Goal: Find specific page/section: Find specific page/section

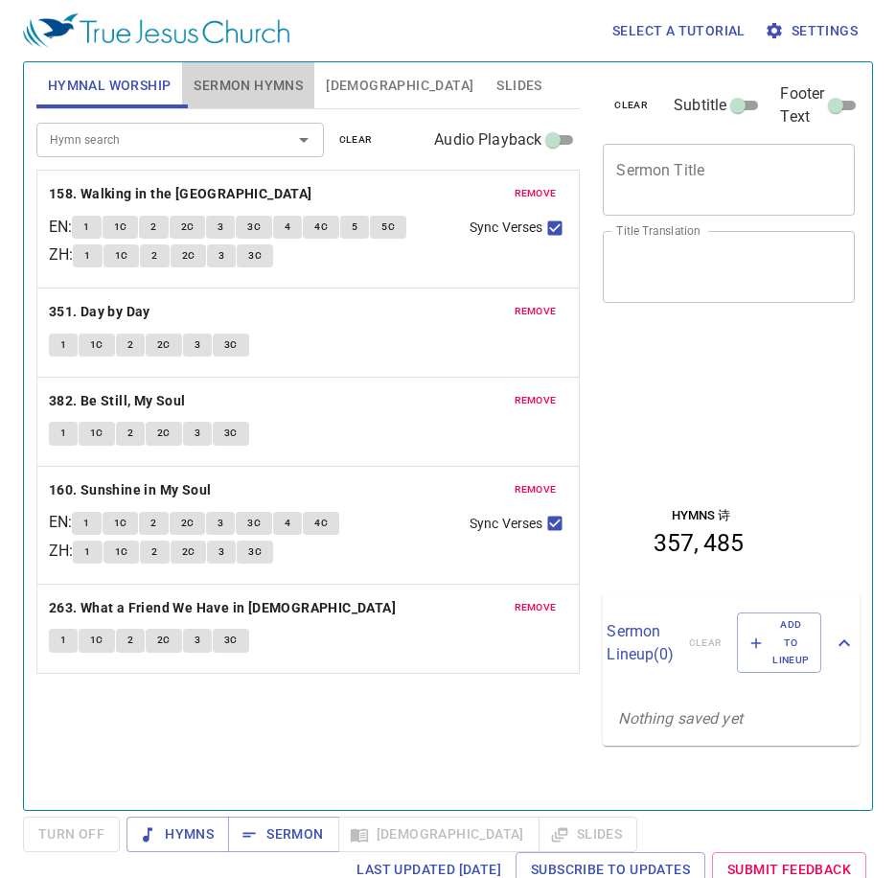
click at [271, 80] on span "Sermon Hymns" at bounding box center [248, 86] width 109 height 24
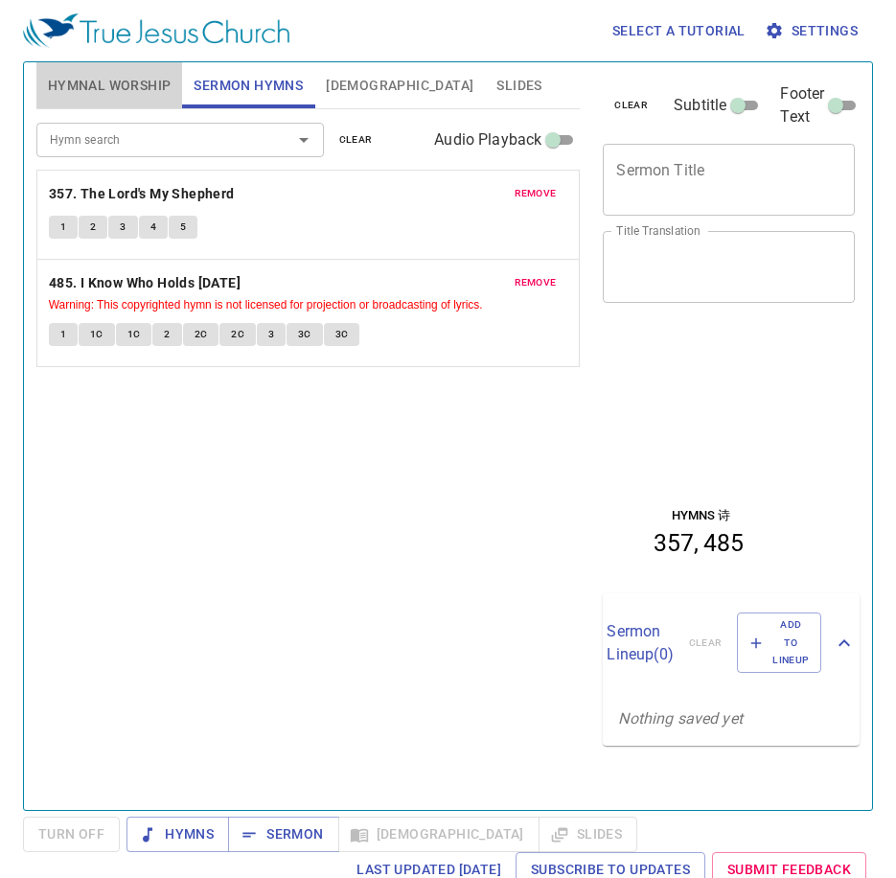
click at [127, 87] on span "Hymnal Worship" at bounding box center [110, 86] width 124 height 24
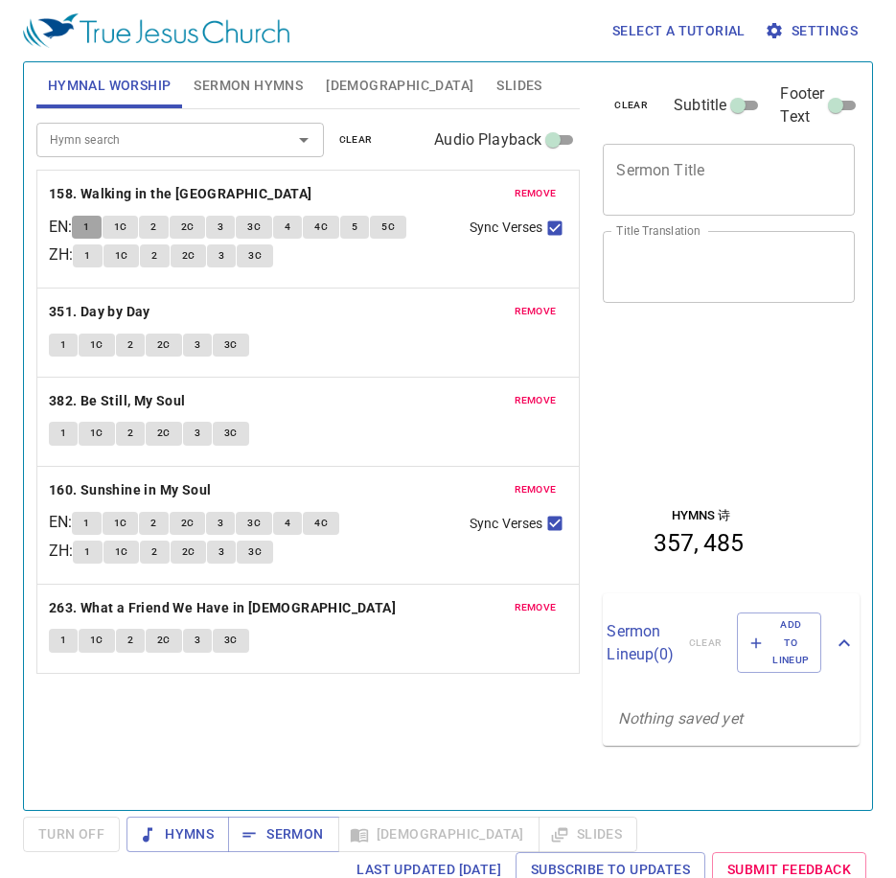
click at [99, 229] on button "1" at bounding box center [86, 227] width 29 height 23
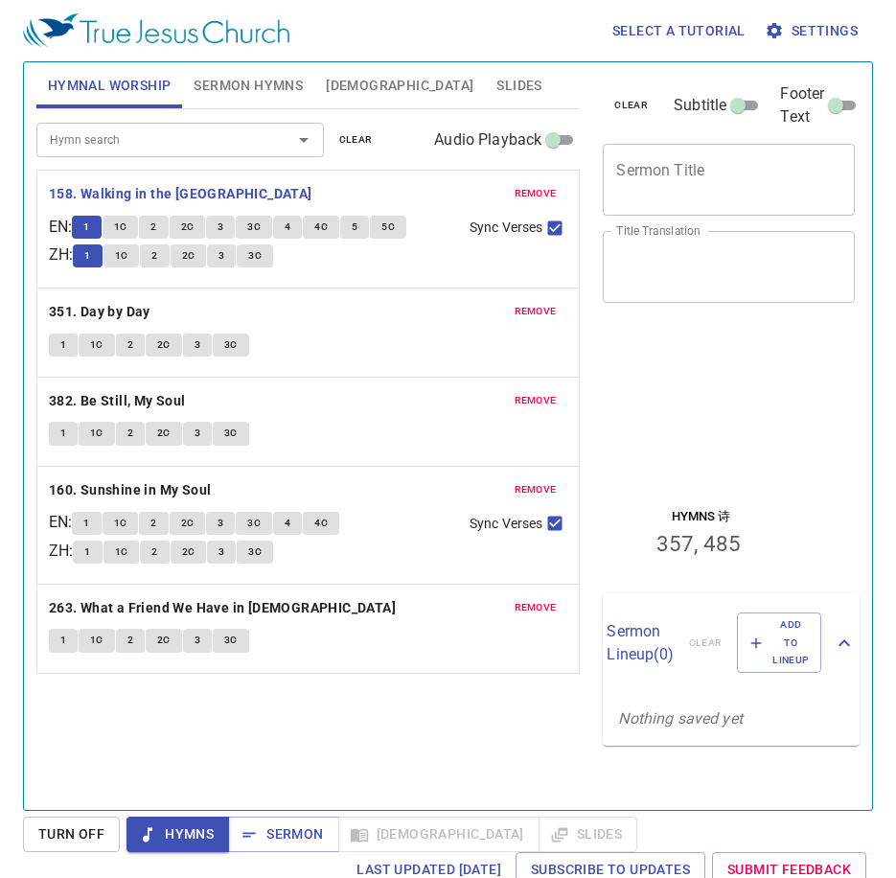
click at [36, 334] on div "remove 351. Day by Day 1 1C 2 2C 3 3C" at bounding box center [308, 333] width 544 height 90
click at [38, 331] on div "remove 158. Walking in the King's Highway EN : 1 1C 2 2C 3 3C 4 4C 5 5C ZH : 1 …" at bounding box center [308, 422] width 544 height 504
drag, startPoint x: 38, startPoint y: 331, endPoint x: 159, endPoint y: 492, distance: 201.3
click at [143, 465] on div "remove 158. Walking in the King's Highway EN : 1 1C 2 2C 3 3C 4 4C 5 5C ZH : 1 …" at bounding box center [308, 422] width 544 height 504
click at [161, 495] on div "remove 158. Walking in the King's Highway EN : 1 1C 2 2C 3 3C 4 4C 5 5C ZH : 1 …" at bounding box center [308, 422] width 544 height 504
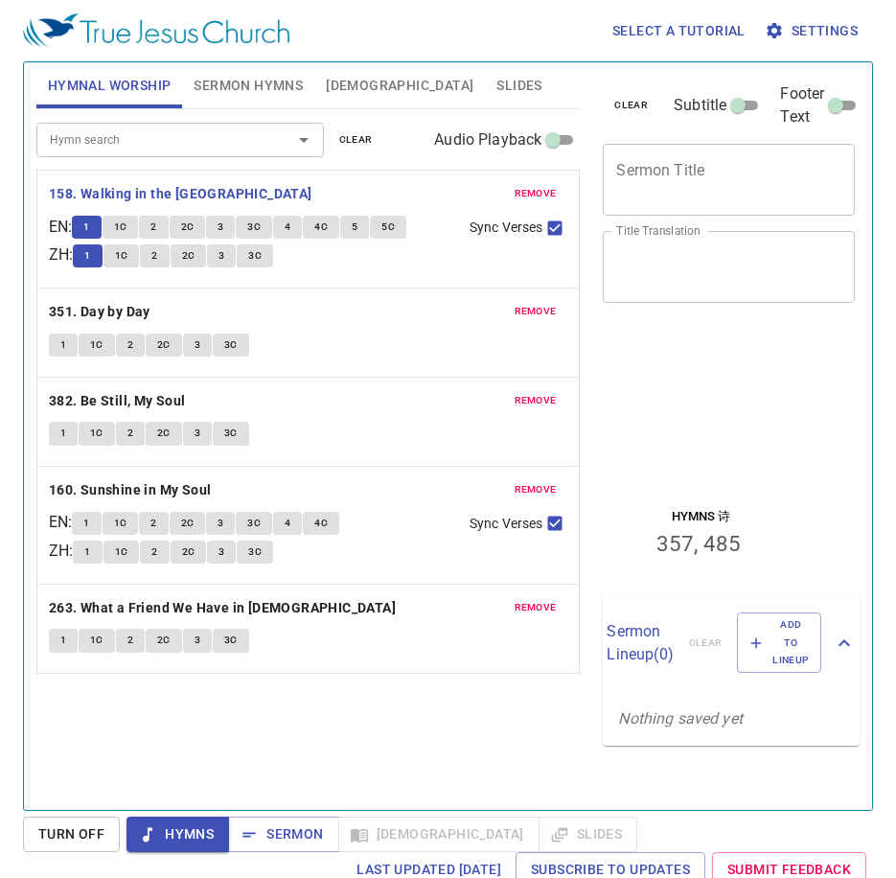
click at [186, 510] on div "remove 158. Walking in the King's Highway EN : 1 1C 2 2C 3 3C 4 4C 5 5C ZH : 1 …" at bounding box center [308, 422] width 544 height 504
click at [187, 513] on div "remove 158. Walking in the King's Highway EN : 1 1C 2 2C 3 3C 4 4C 5 5C ZH : 1 …" at bounding box center [308, 422] width 544 height 504
drag, startPoint x: 195, startPoint y: 564, endPoint x: 204, endPoint y: 598, distance: 34.9
click at [204, 598] on div "remove 158. Walking in the King's Highway EN : 1 1C 2 2C 3 3C 4 4C 5 5C ZH : 1 …" at bounding box center [308, 422] width 544 height 504
click at [207, 600] on div "remove 158. Walking in the King's Highway EN : 1 1C 2 2C 3 3C 4 4C 5 5C ZH : 1 …" at bounding box center [308, 422] width 544 height 504
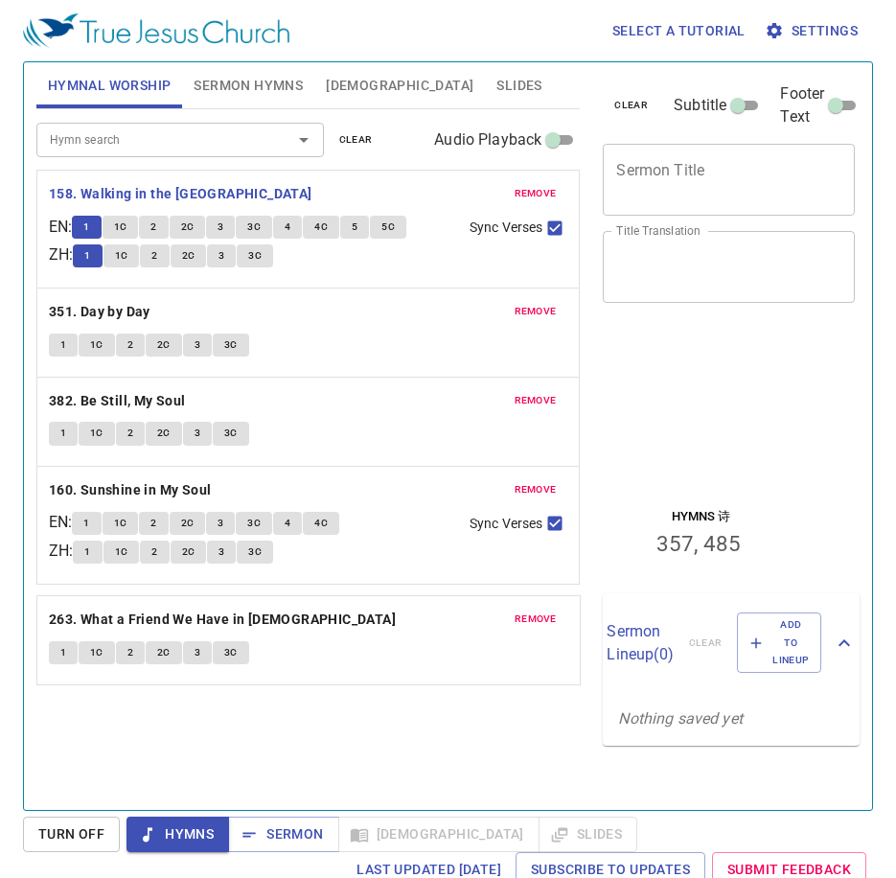
drag, startPoint x: 205, startPoint y: 615, endPoint x: 195, endPoint y: 610, distance: 11.6
click at [198, 615] on div "remove 158. Walking in the King's Highway EN : 1 1C 2 2C 3 3C 4 4C 5 5C ZH : 1 …" at bounding box center [308, 422] width 544 height 504
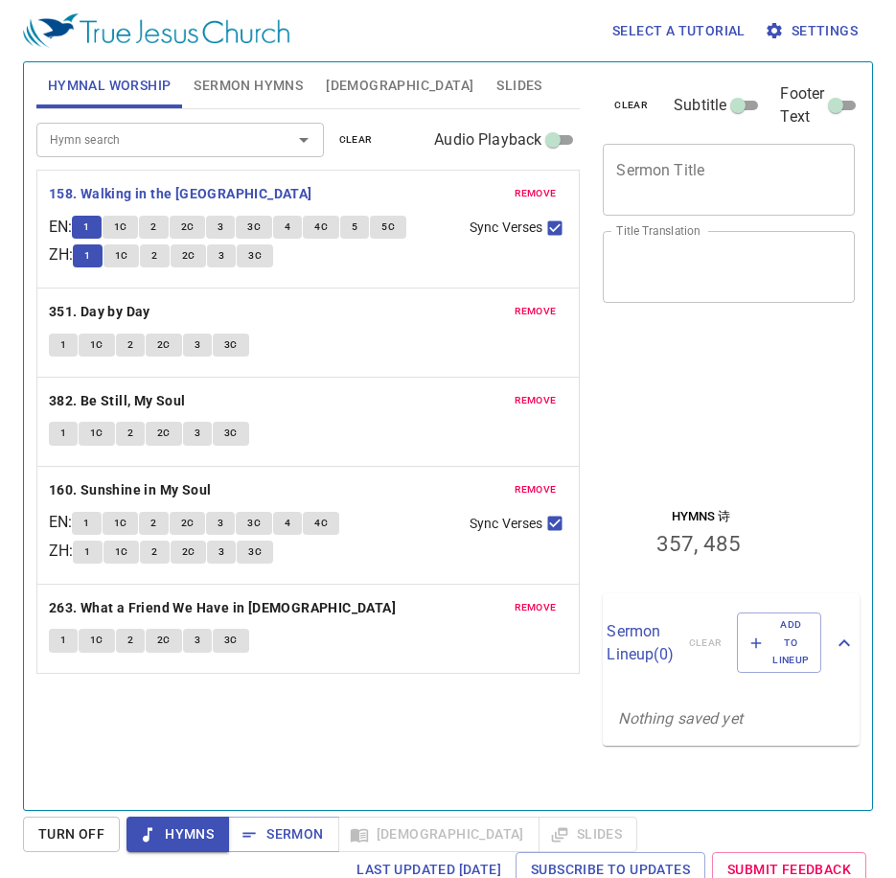
click at [177, 620] on div "remove 263. What a Friend We Have in Jesus 1 1C 2 2C 3 3C" at bounding box center [308, 629] width 542 height 88
drag, startPoint x: 166, startPoint y: 630, endPoint x: 175, endPoint y: 623, distance: 11.7
click at [175, 623] on div "remove 263. What a Friend We Have in Jesus 1 1C 2 2C 3 3C" at bounding box center [308, 629] width 542 height 88
drag, startPoint x: 175, startPoint y: 623, endPoint x: 180, endPoint y: 610, distance: 13.3
click at [180, 630] on div "remove 158. Walking in the King's Highway EN : 1 1C 2 2C 3 3C 4 4C 5 5C ZH : 1 …" at bounding box center [308, 422] width 544 height 504
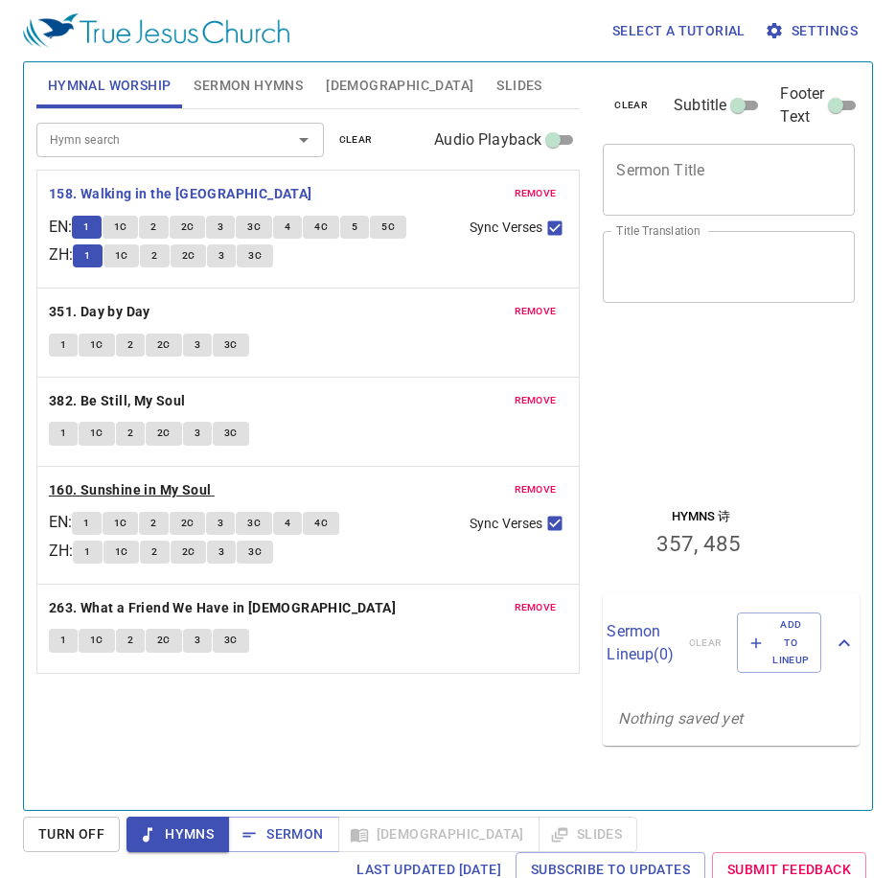
drag, startPoint x: 180, startPoint y: 610, endPoint x: 59, endPoint y: 480, distance: 177.7
click at [66, 521] on div "remove 158. Walking in the King's Highway EN : 1 1C 2 2C 3 3C 4 4C 5 5C ZH : 1 …" at bounding box center [308, 422] width 544 height 504
drag, startPoint x: 140, startPoint y: 361, endPoint x: 187, endPoint y: 313, distance: 67.1
click at [151, 348] on div "remove 158. Walking in the King's Highway EN : 1 1C 2 2C 3 3C 4 4C 5 5C ZH : 1 …" at bounding box center [308, 422] width 544 height 504
click at [187, 313] on p "351. Day by Day" at bounding box center [308, 312] width 519 height 24
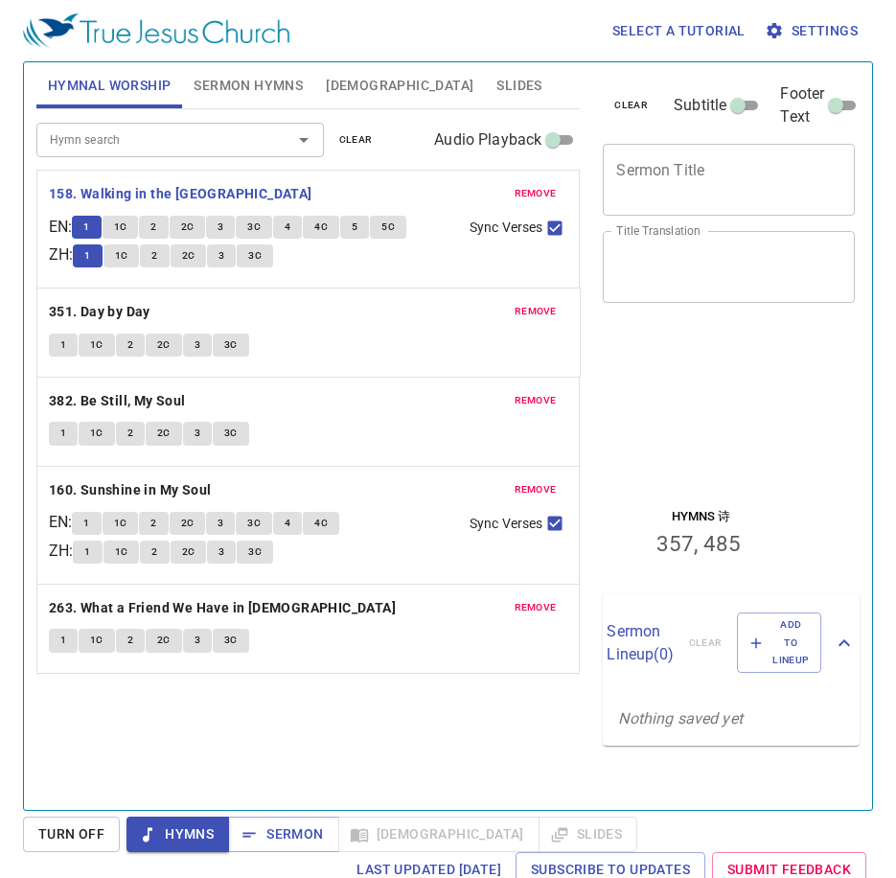
drag, startPoint x: 193, startPoint y: 317, endPoint x: 188, endPoint y: 329, distance: 12.5
click at [186, 337] on div "remove 158. Walking in the King's Highway EN : 1 1C 2 2C 3 3C 4 4C 5 5C ZH : 1 …" at bounding box center [308, 422] width 544 height 504
drag, startPoint x: 188, startPoint y: 329, endPoint x: 200, endPoint y: 328, distance: 12.5
click at [200, 328] on div "remove 158. Walking in the King's Highway EN : 1 1C 2 2C 3 3C 4 4C 5 5C ZH : 1 …" at bounding box center [308, 422] width 544 height 504
drag, startPoint x: 200, startPoint y: 329, endPoint x: 207, endPoint y: 337, distance: 10.9
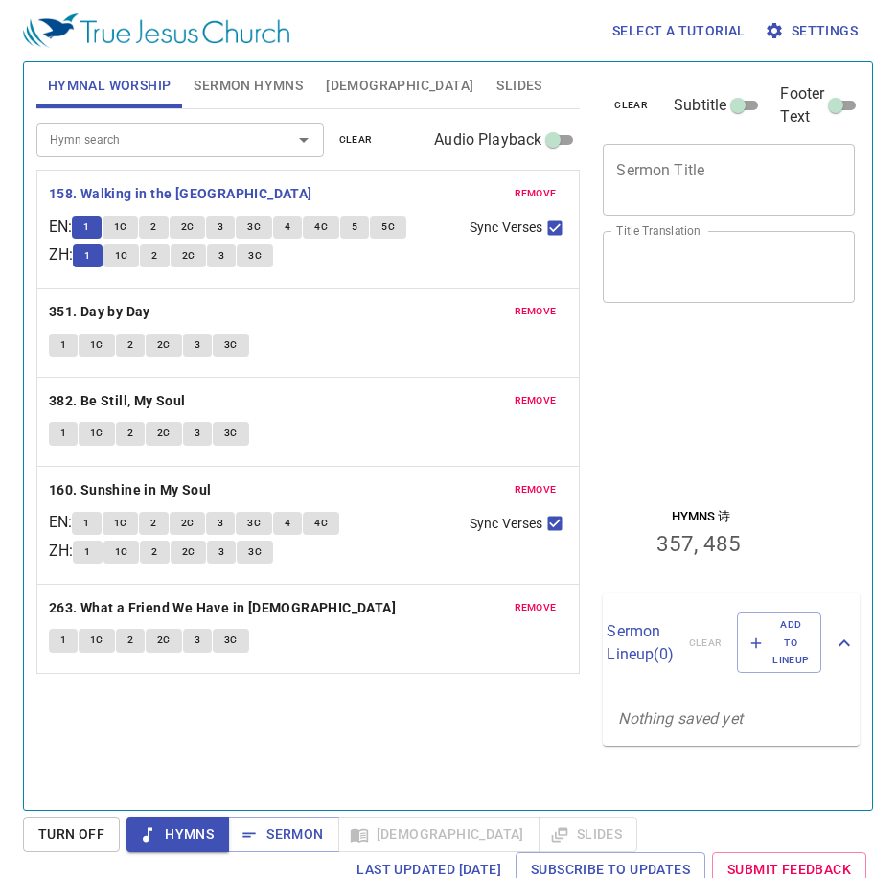
click at [207, 337] on div "remove 158. Walking in the King's Highway EN : 1 1C 2 2C 3 3C 4 4C 5 5C ZH : 1 …" at bounding box center [308, 422] width 544 height 504
click at [210, 342] on button "3" at bounding box center [197, 345] width 29 height 23
drag, startPoint x: 210, startPoint y: 342, endPoint x: 222, endPoint y: 359, distance: 21.3
click at [220, 359] on div "1 1C 2 2C 3 3C" at bounding box center [308, 348] width 519 height 28
click at [167, 200] on b "158. Walking in the [GEOGRAPHIC_DATA]" at bounding box center [181, 194] width 264 height 24
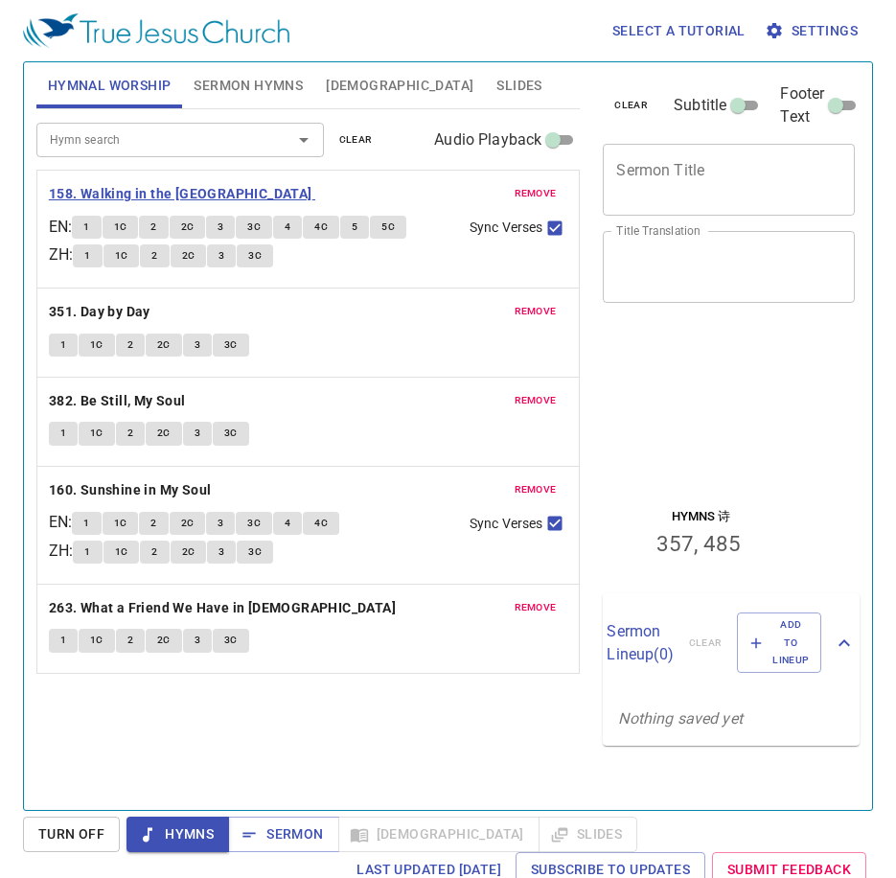
click at [168, 188] on b "158. Walking in the [GEOGRAPHIC_DATA]" at bounding box center [181, 194] width 264 height 24
drag, startPoint x: 269, startPoint y: 79, endPoint x: 261, endPoint y: 99, distance: 21.9
click at [268, 78] on span "Sermon Hymns" at bounding box center [248, 86] width 109 height 24
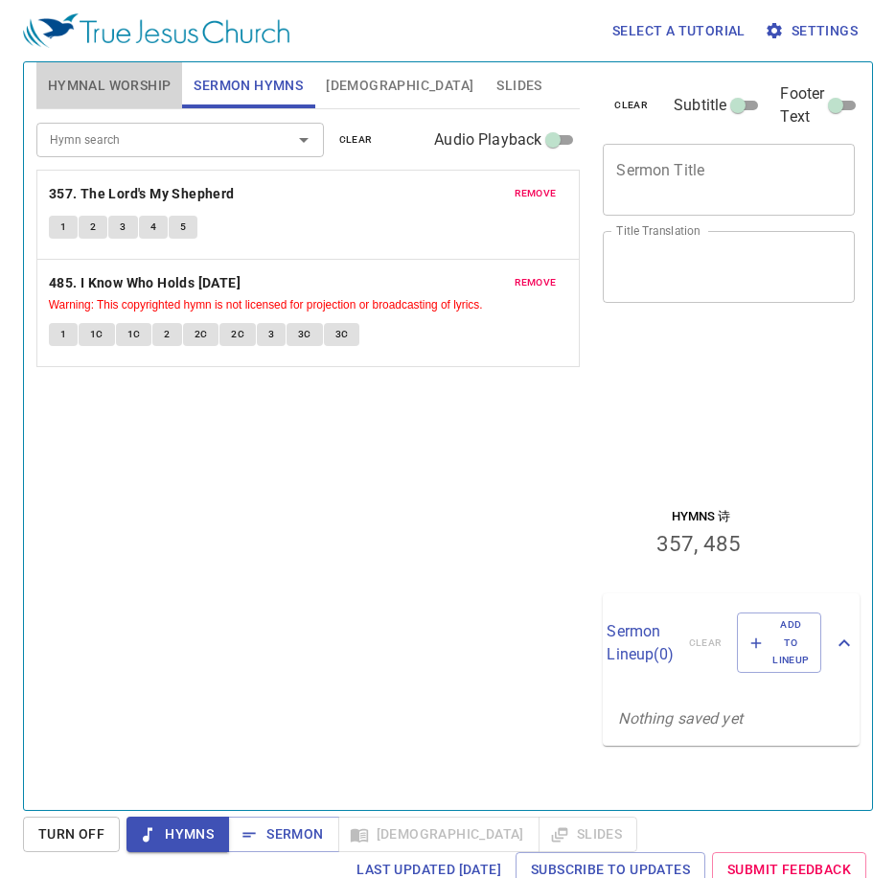
click at [141, 87] on span "Hymnal Worship" at bounding box center [110, 86] width 124 height 24
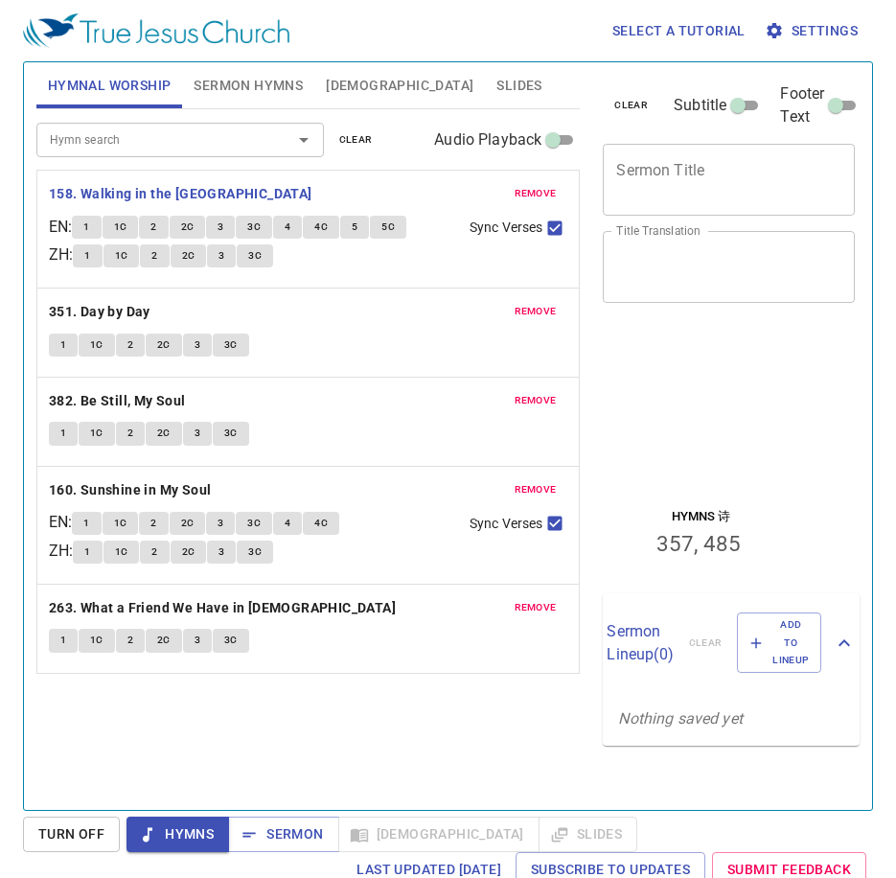
click at [724, 391] on div at bounding box center [701, 377] width 202 height 77
click at [90, 226] on button "1" at bounding box center [86, 227] width 29 height 23
click at [88, 230] on button "1" at bounding box center [86, 227] width 29 height 23
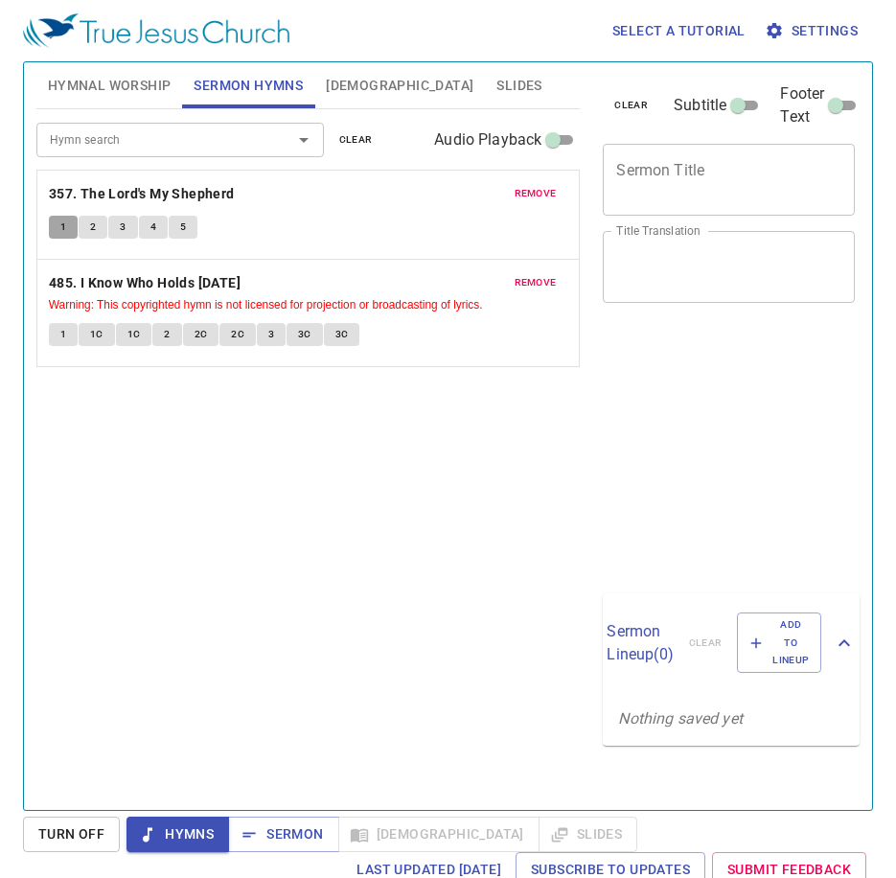
click at [65, 222] on span "1" at bounding box center [63, 227] width 6 height 17
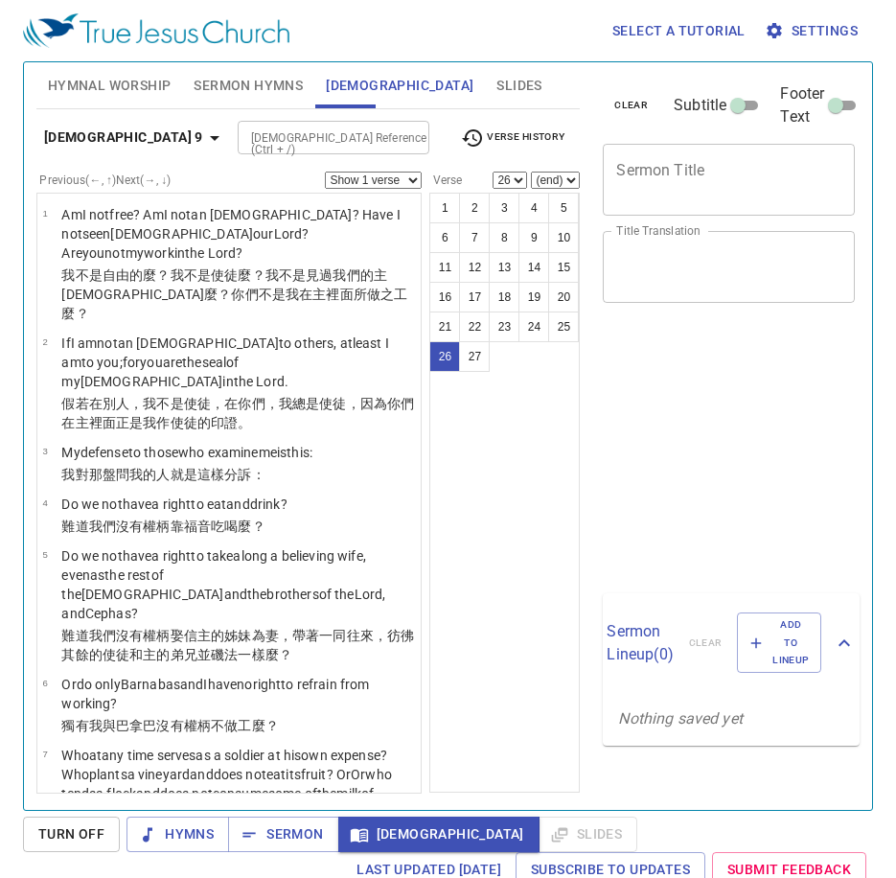
select select "26"
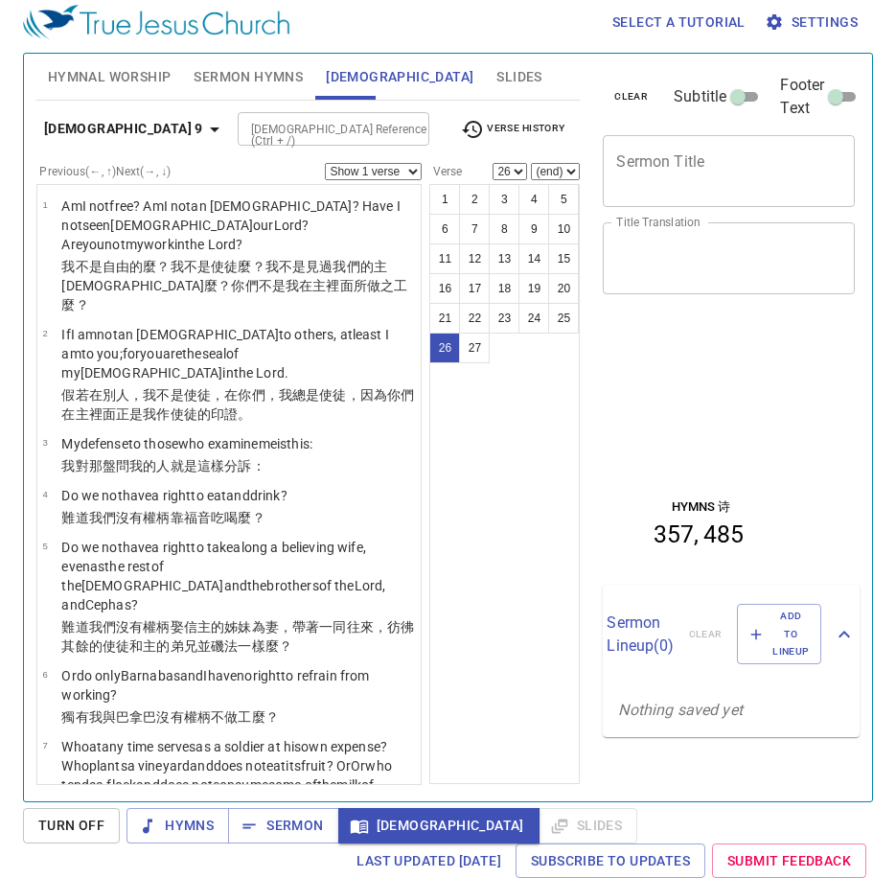
scroll to position [2195, 0]
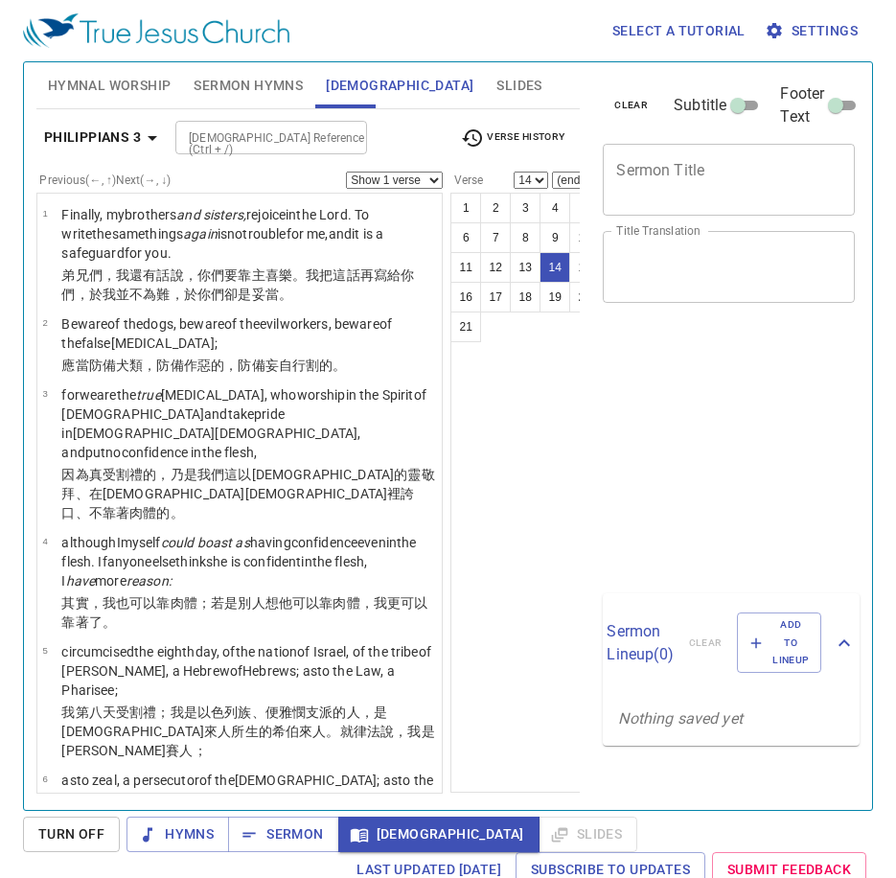
select select "14"
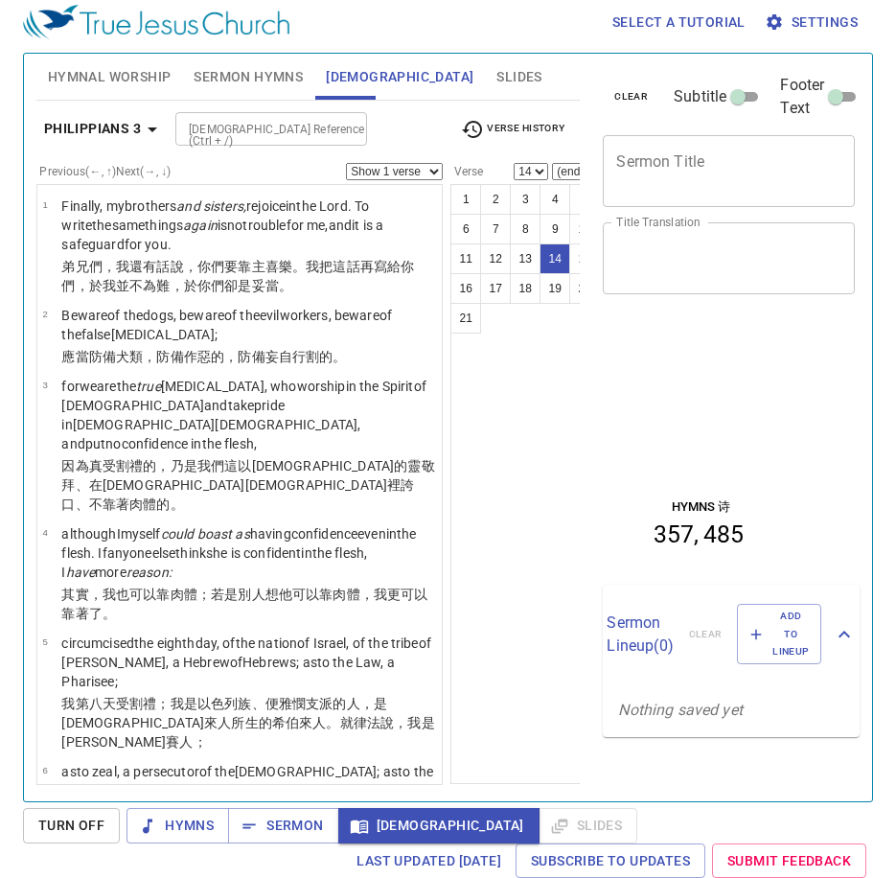
scroll to position [1136, 0]
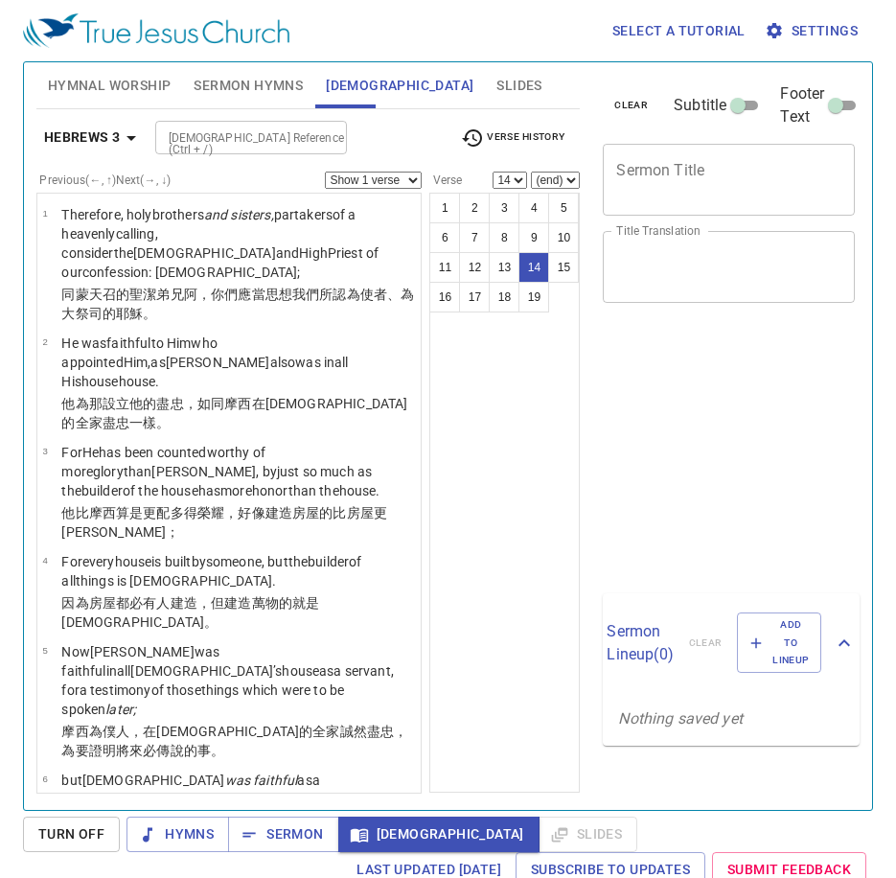
select select "14"
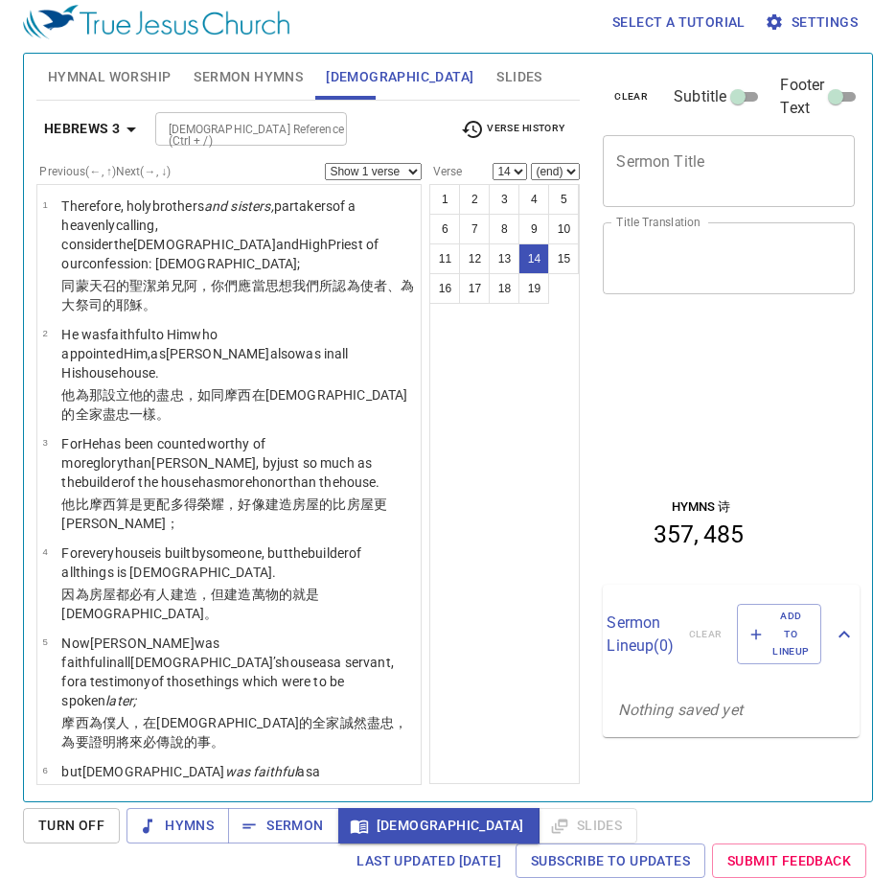
scroll to position [973, 0]
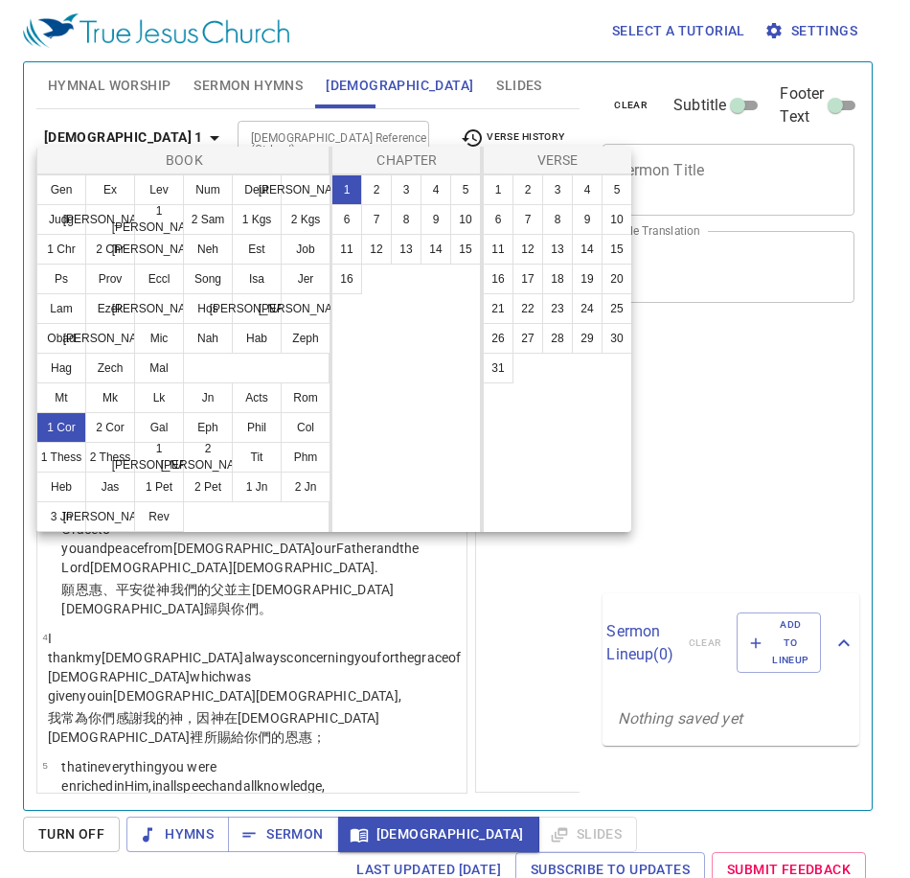
select select "14"
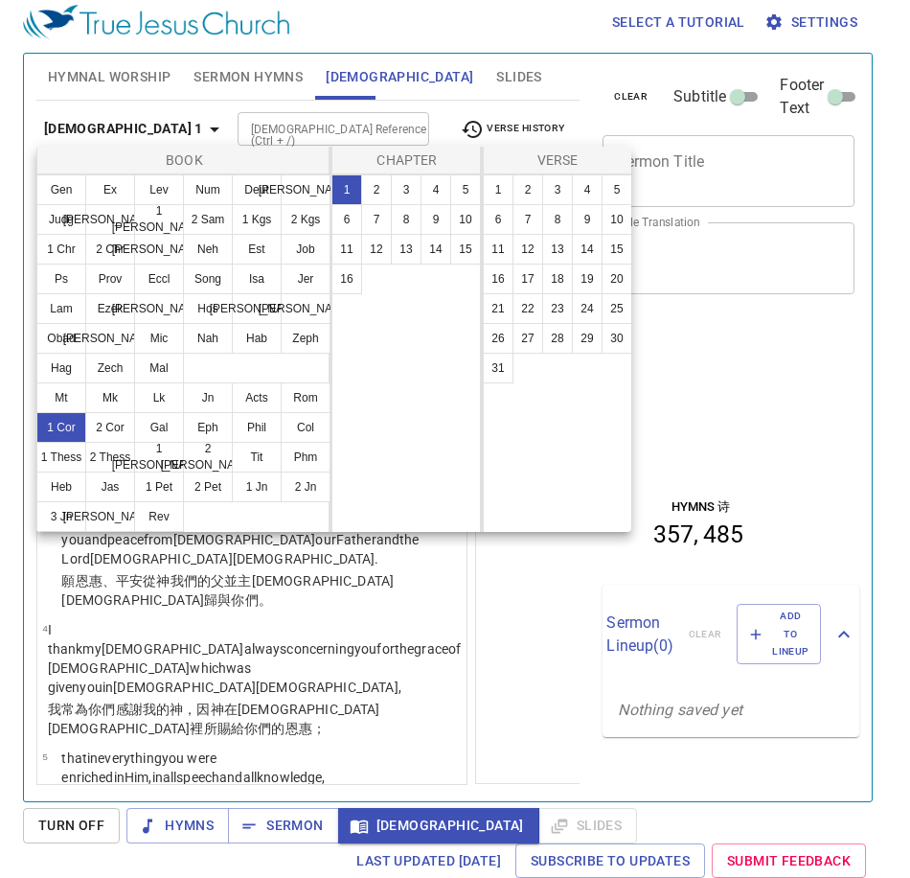
scroll to position [9, 0]
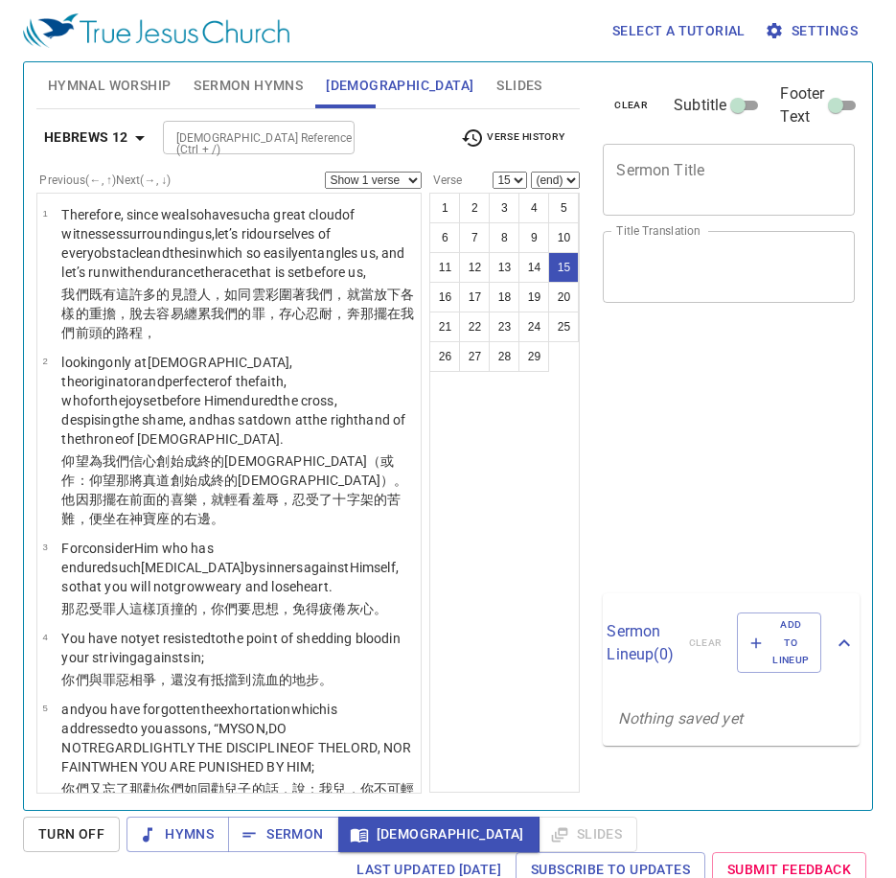
select select "15"
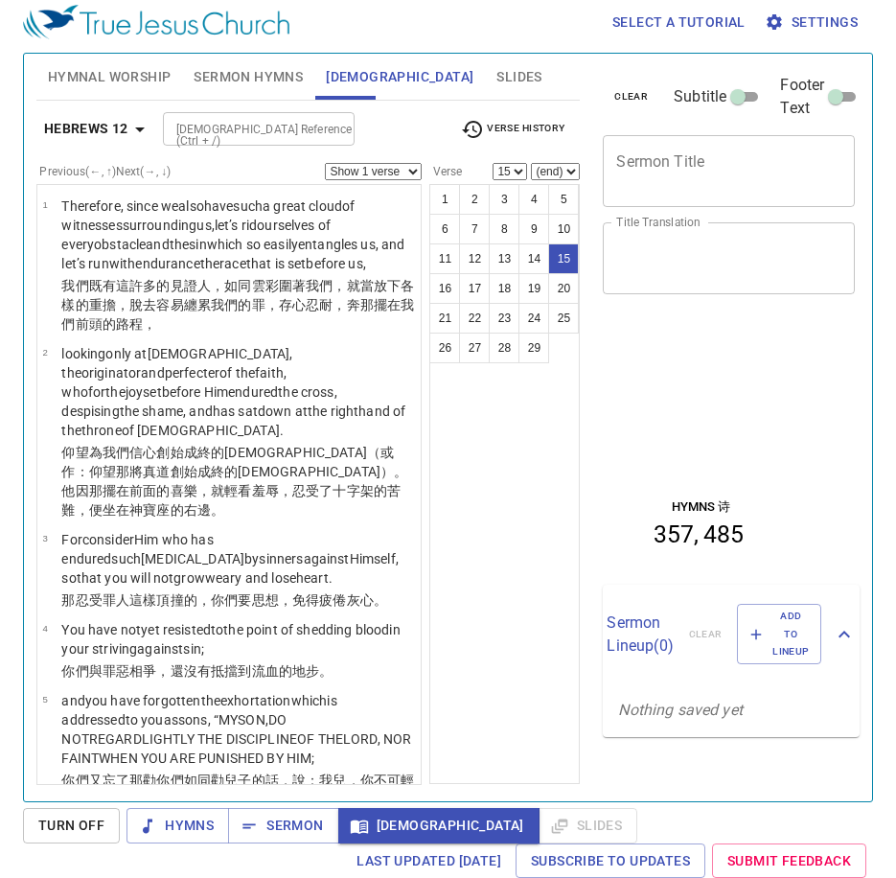
scroll to position [1235, 0]
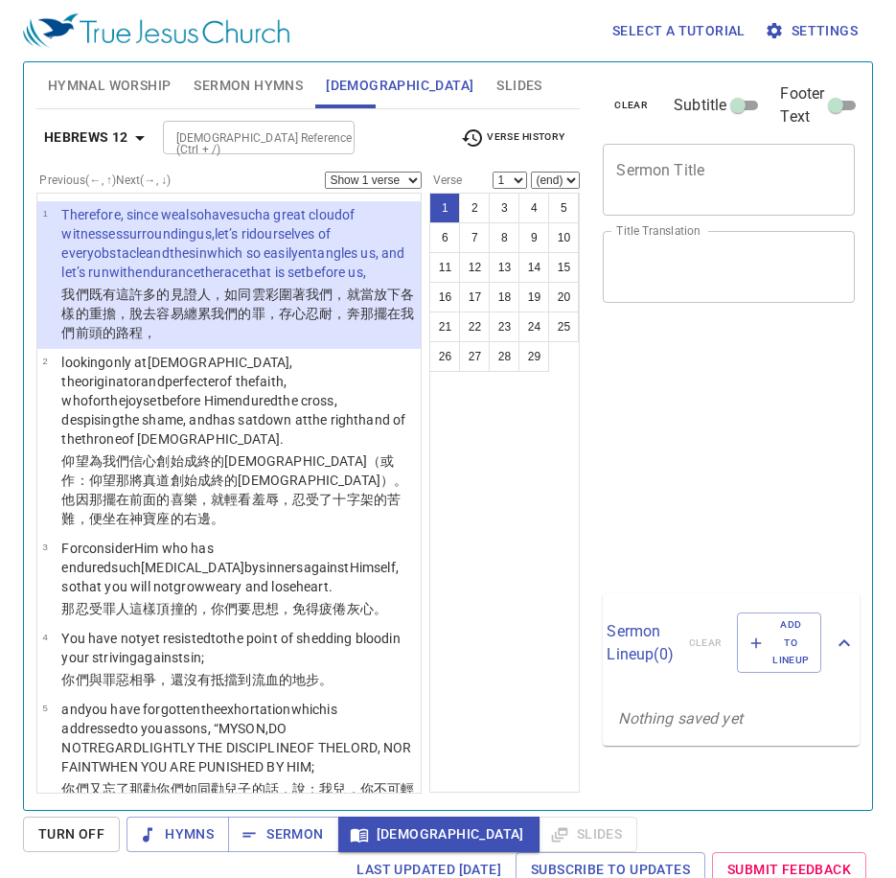
scroll to position [9, 0]
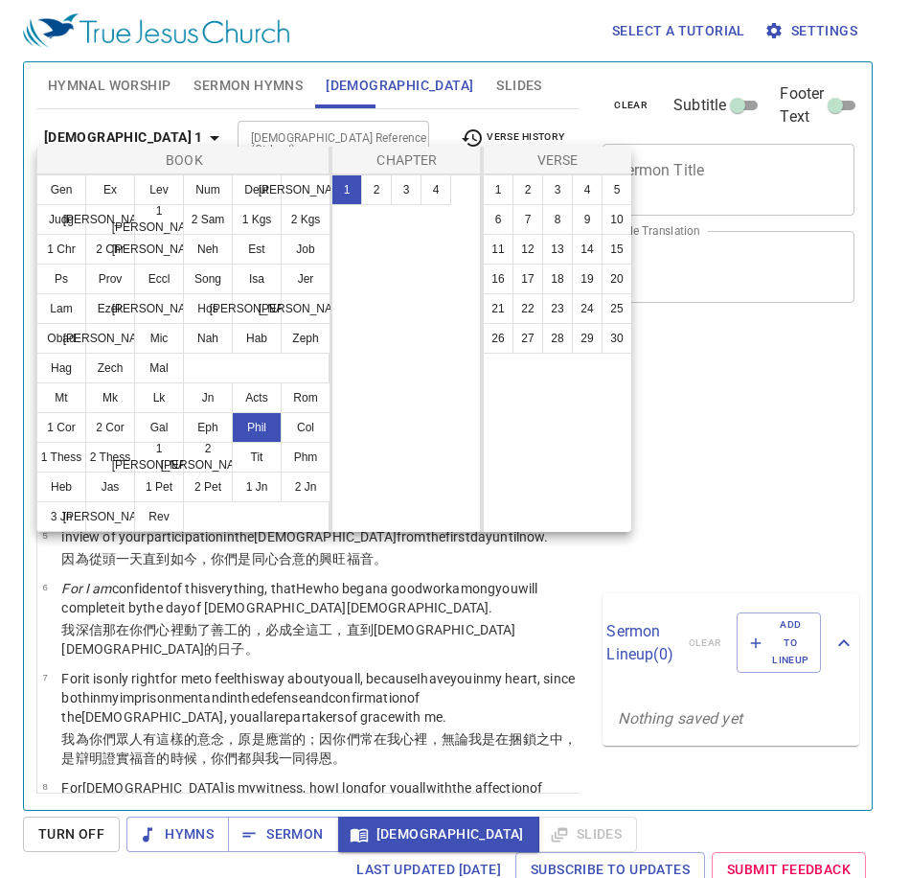
scroll to position [9, 0]
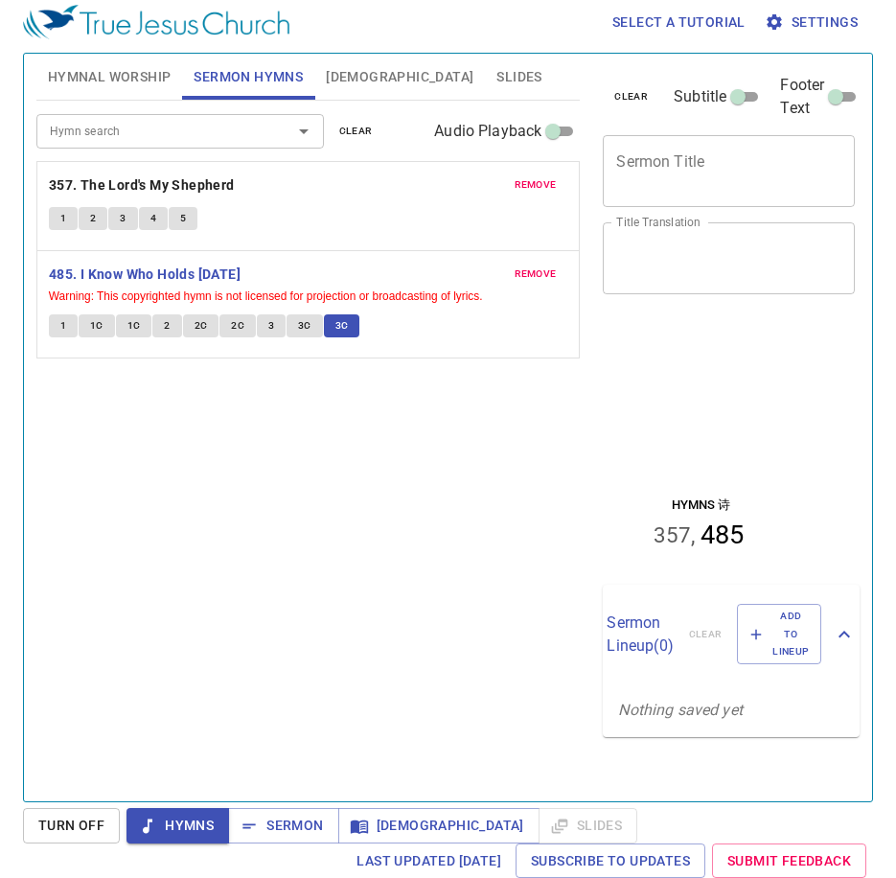
scroll to position [9, 0]
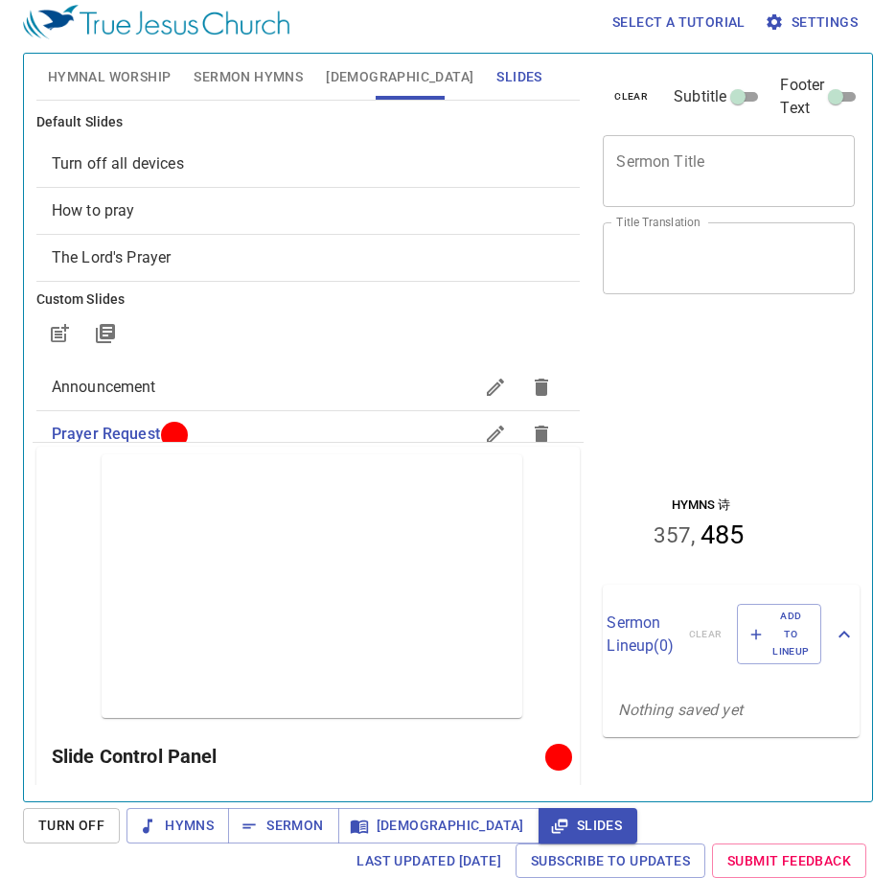
scroll to position [9, 0]
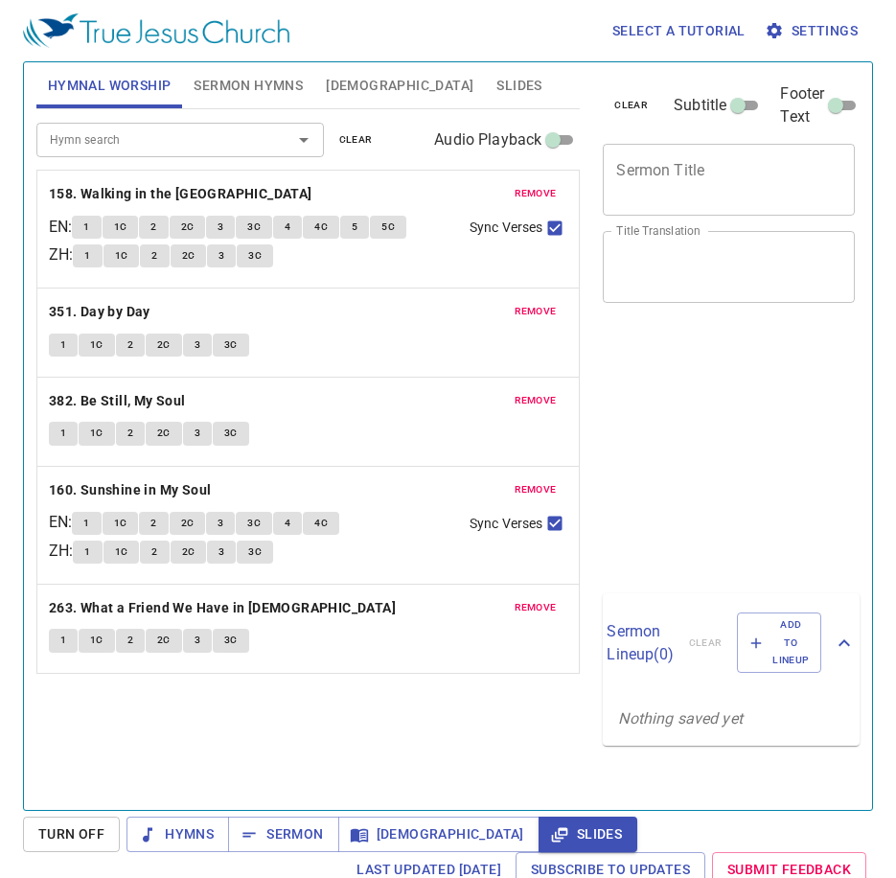
scroll to position [9, 0]
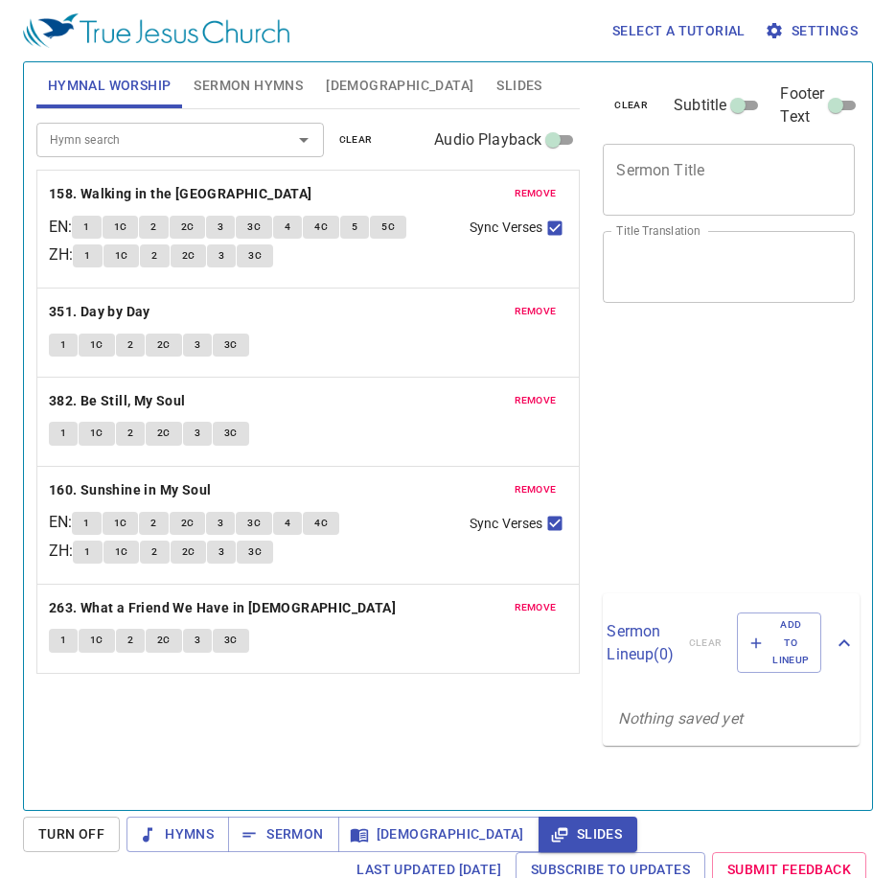
scroll to position [9, 0]
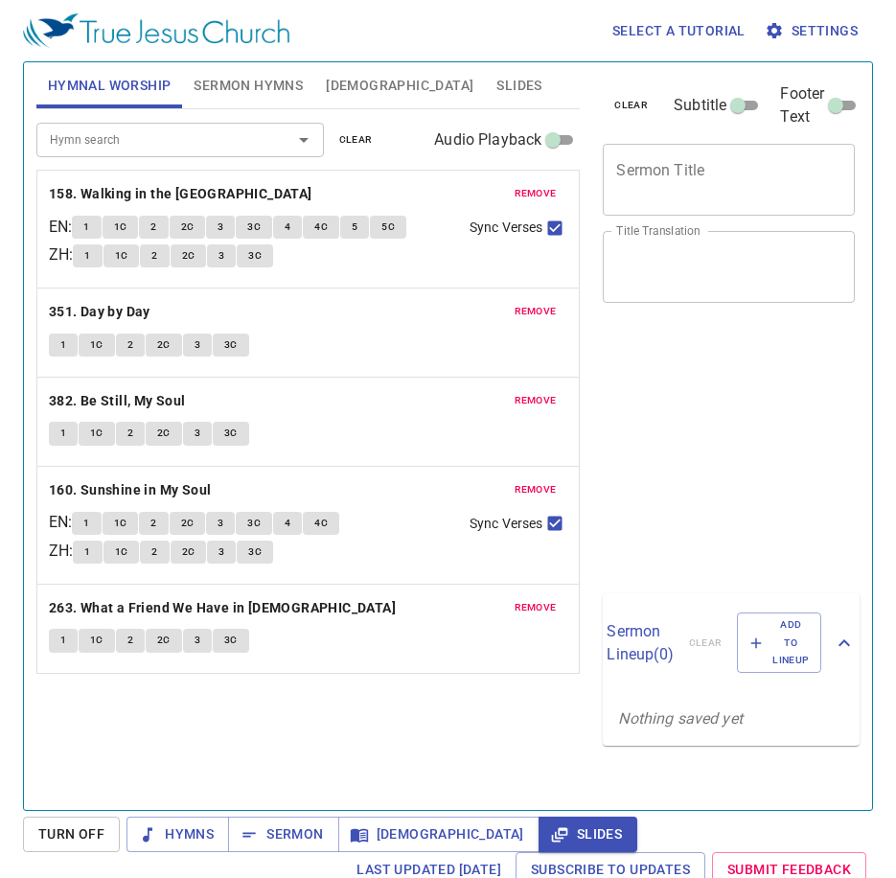
scroll to position [9, 0]
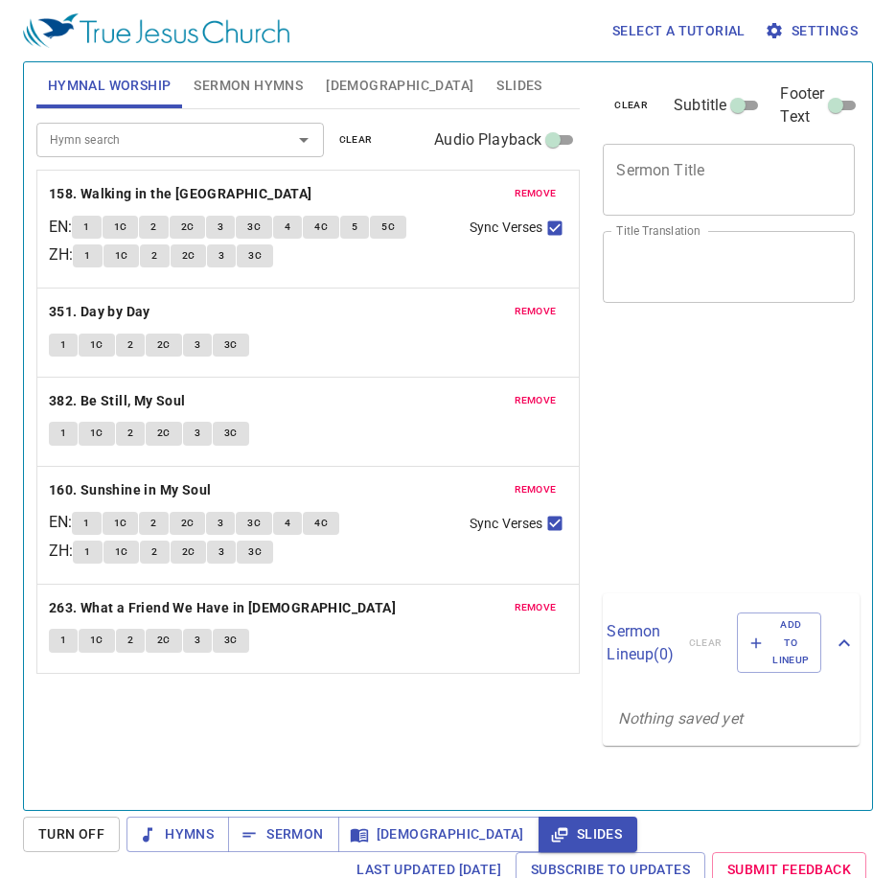
scroll to position [9, 0]
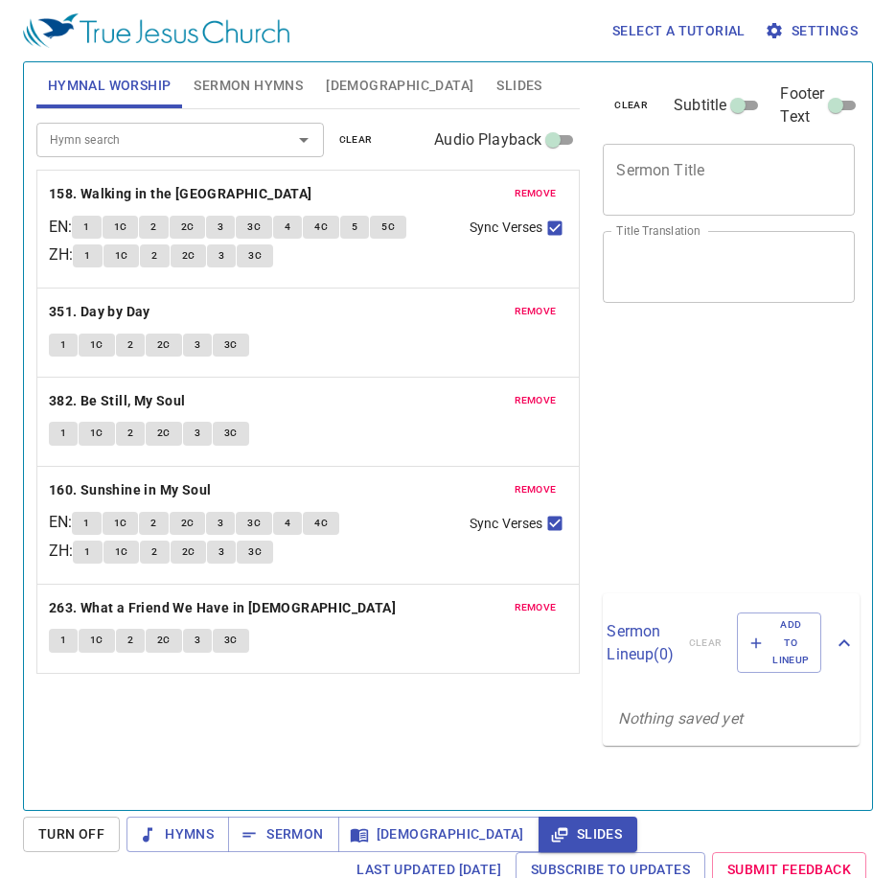
scroll to position [9, 0]
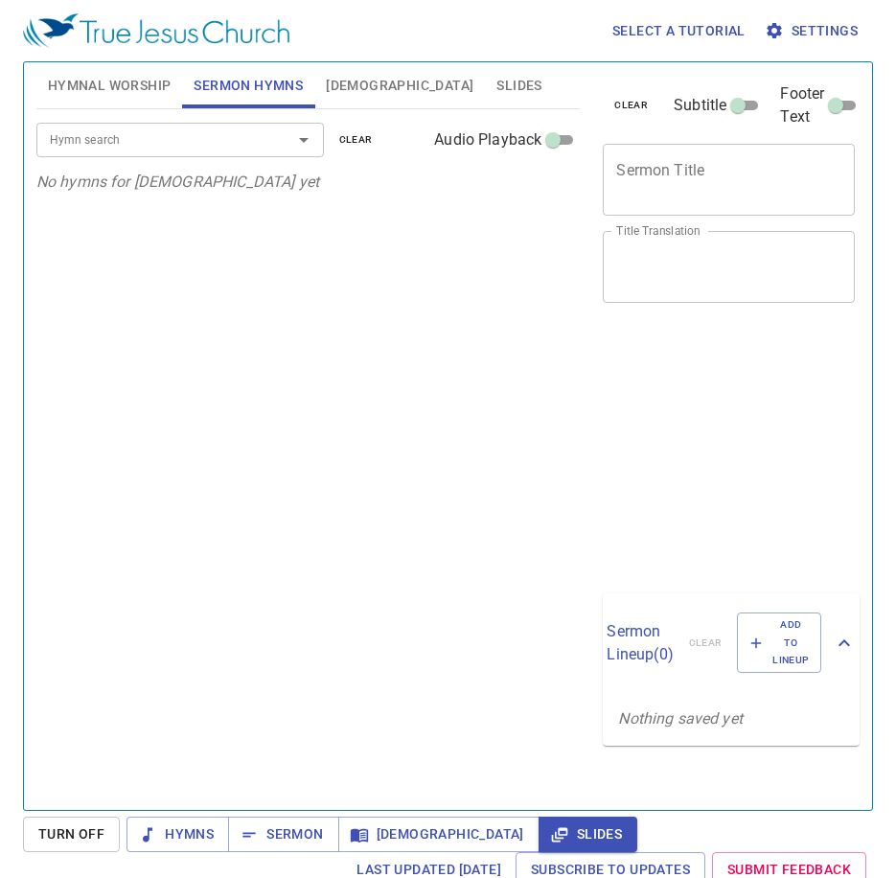
scroll to position [9, 0]
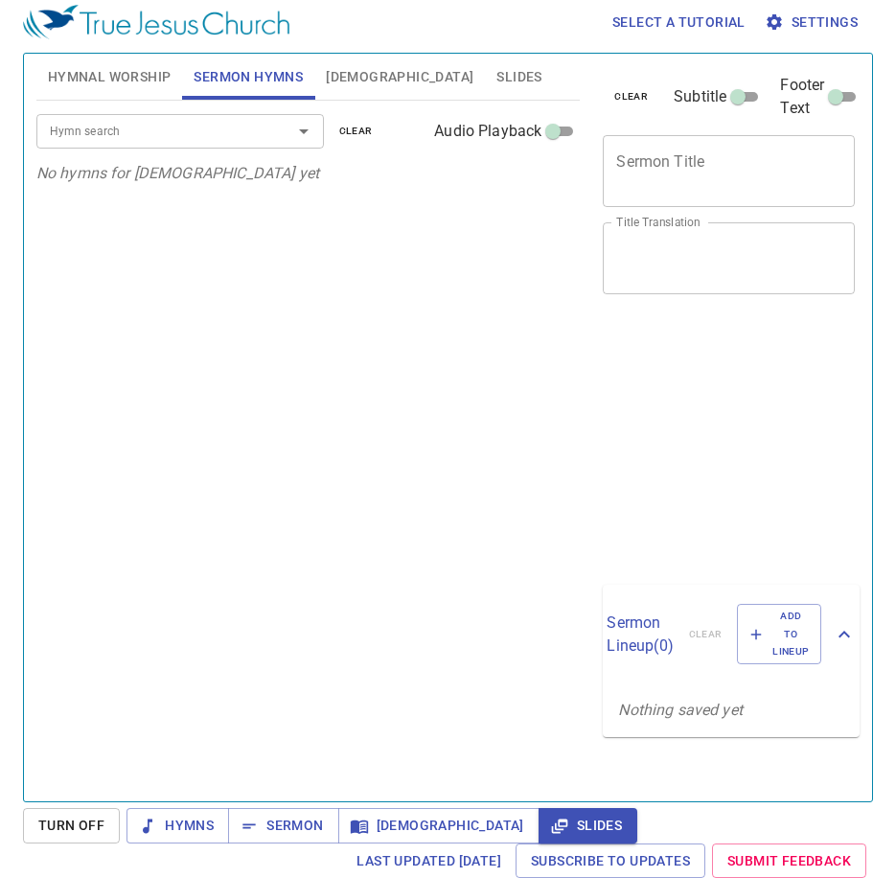
click at [240, 129] on input "Hymn search" at bounding box center [151, 131] width 219 height 22
click at [237, 136] on input "Hymn search" at bounding box center [151, 131] width 219 height 22
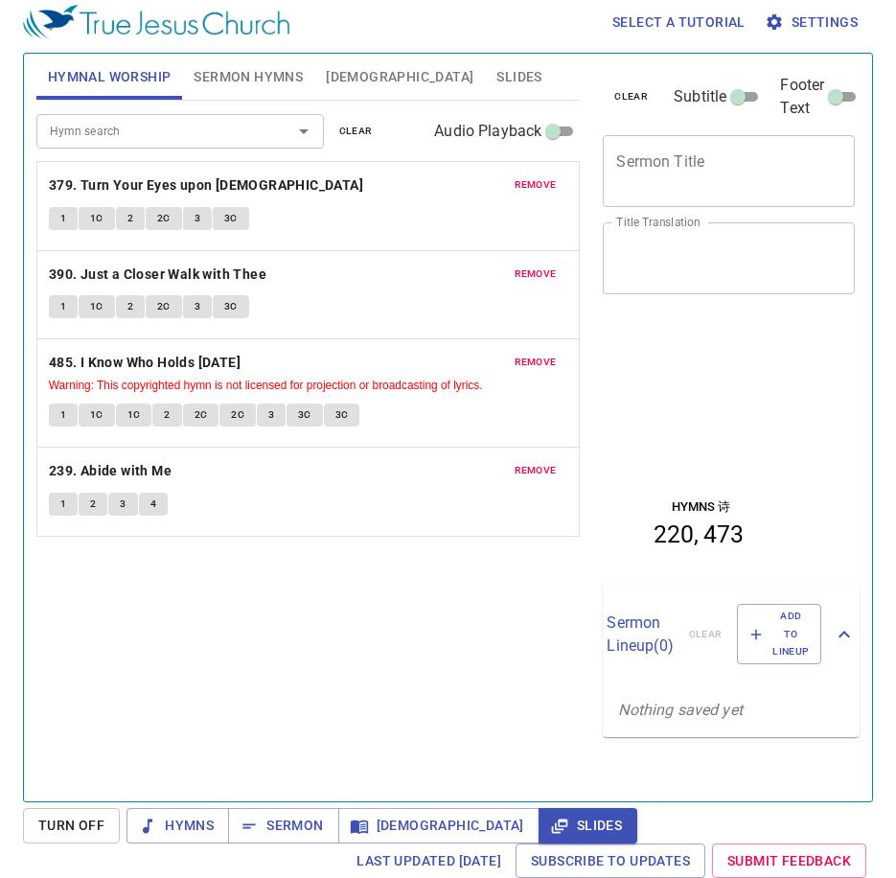
scroll to position [9, 0]
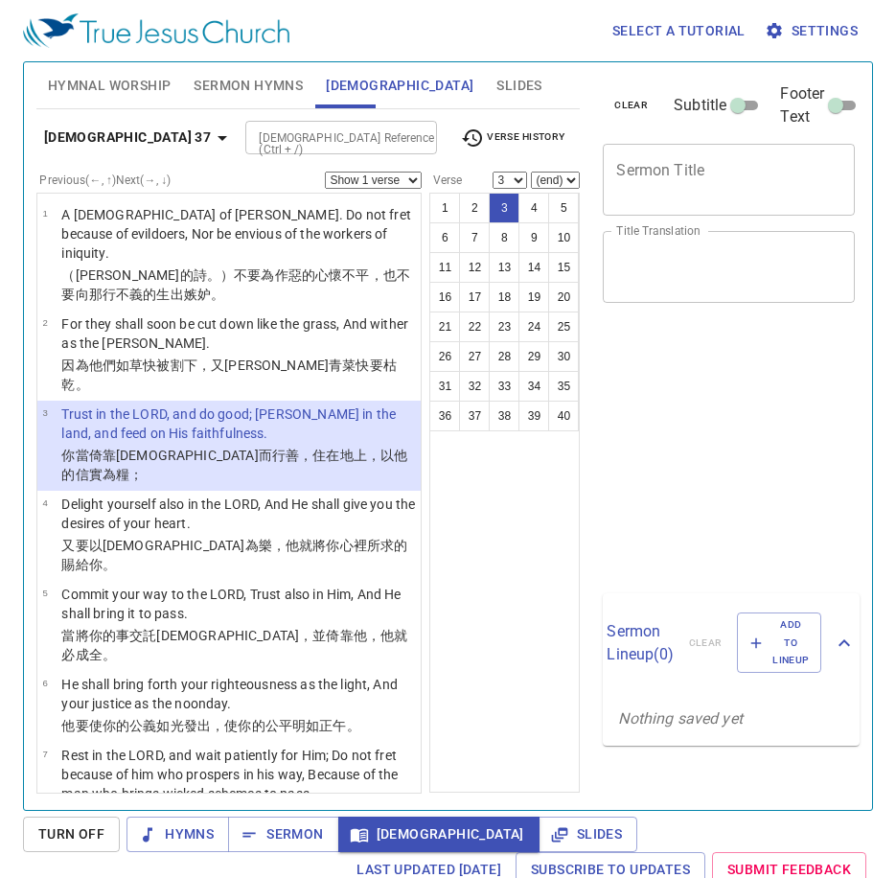
select select "3"
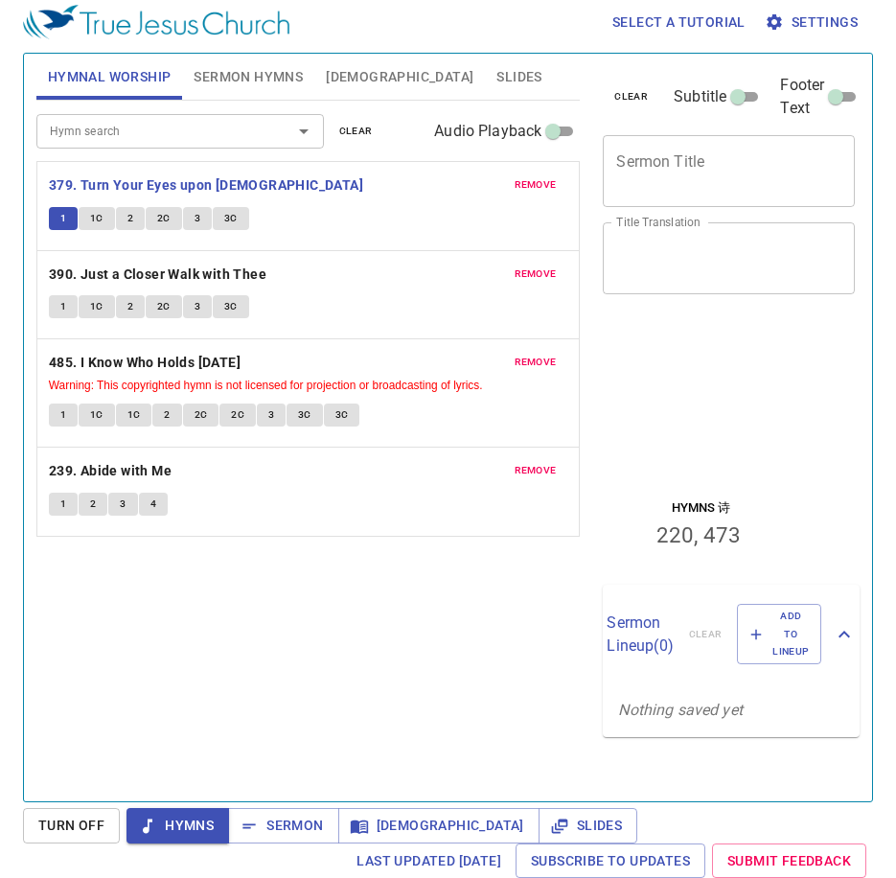
scroll to position [9, 0]
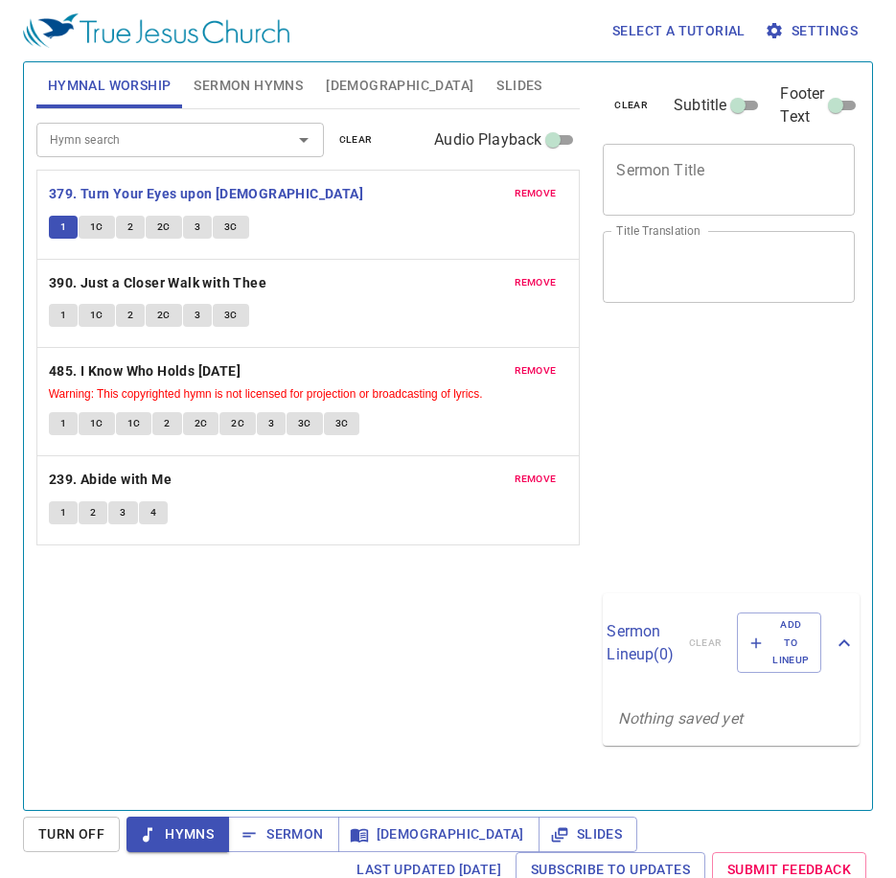
scroll to position [9, 0]
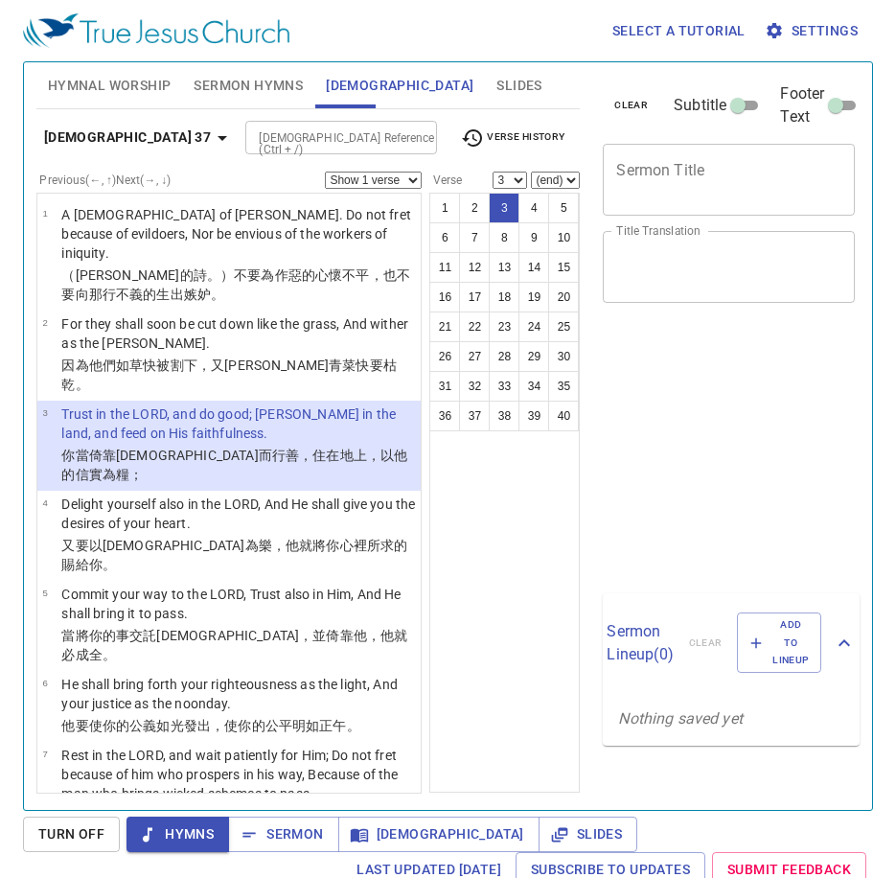
select select "3"
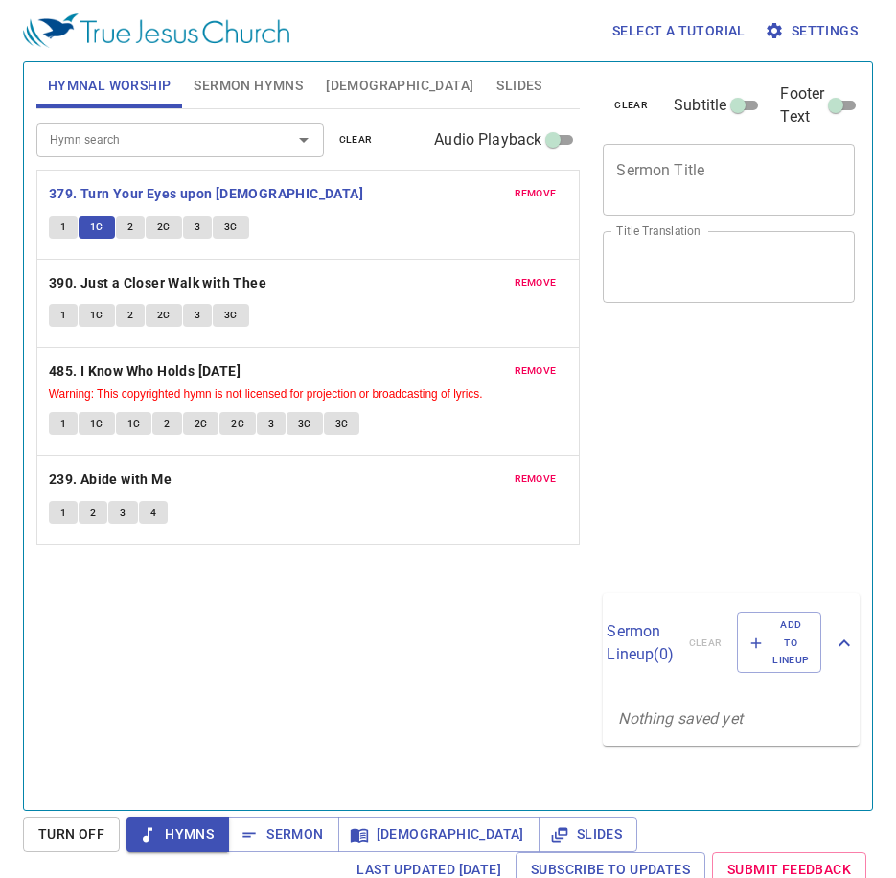
scroll to position [9, 0]
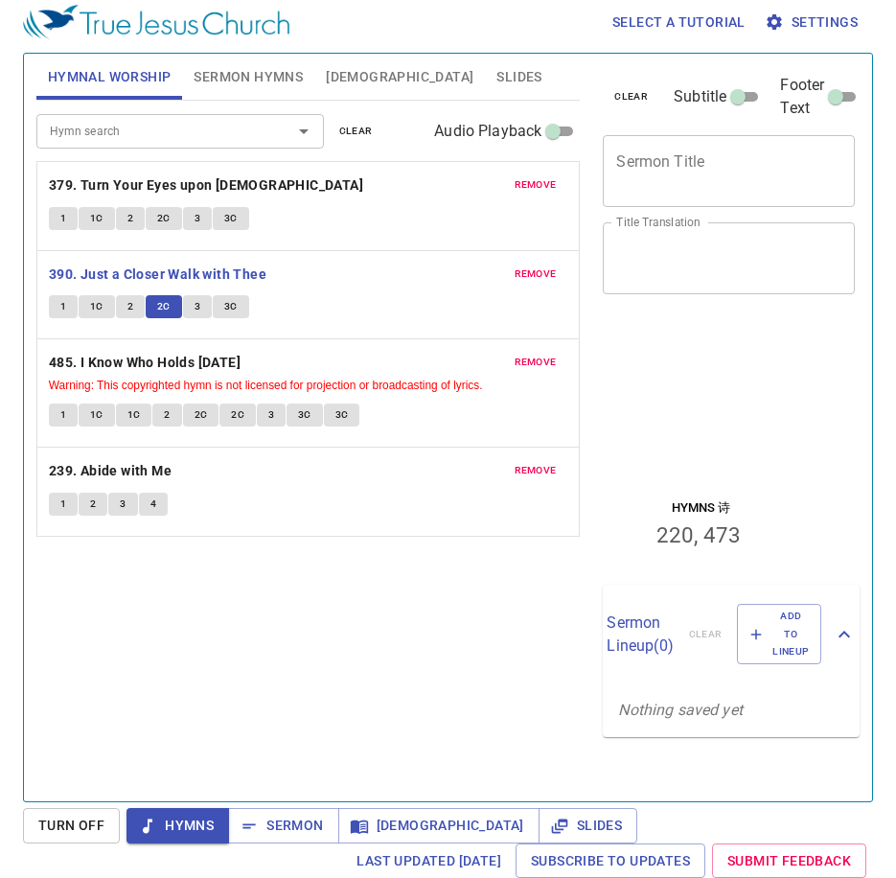
scroll to position [9, 0]
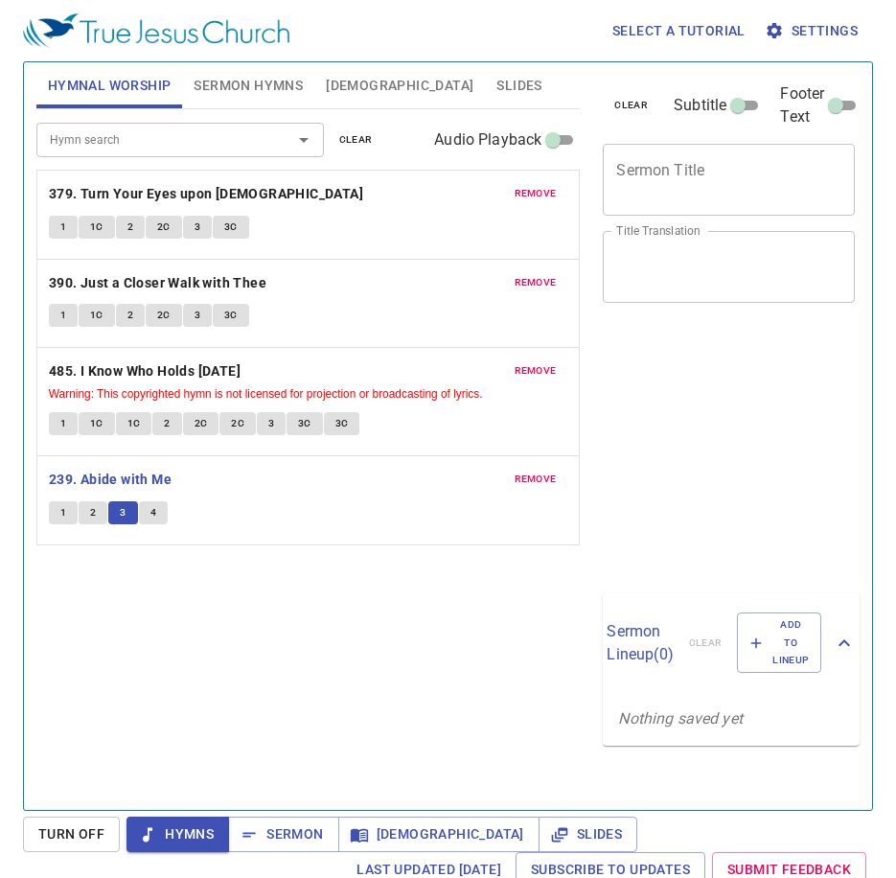
scroll to position [9, 0]
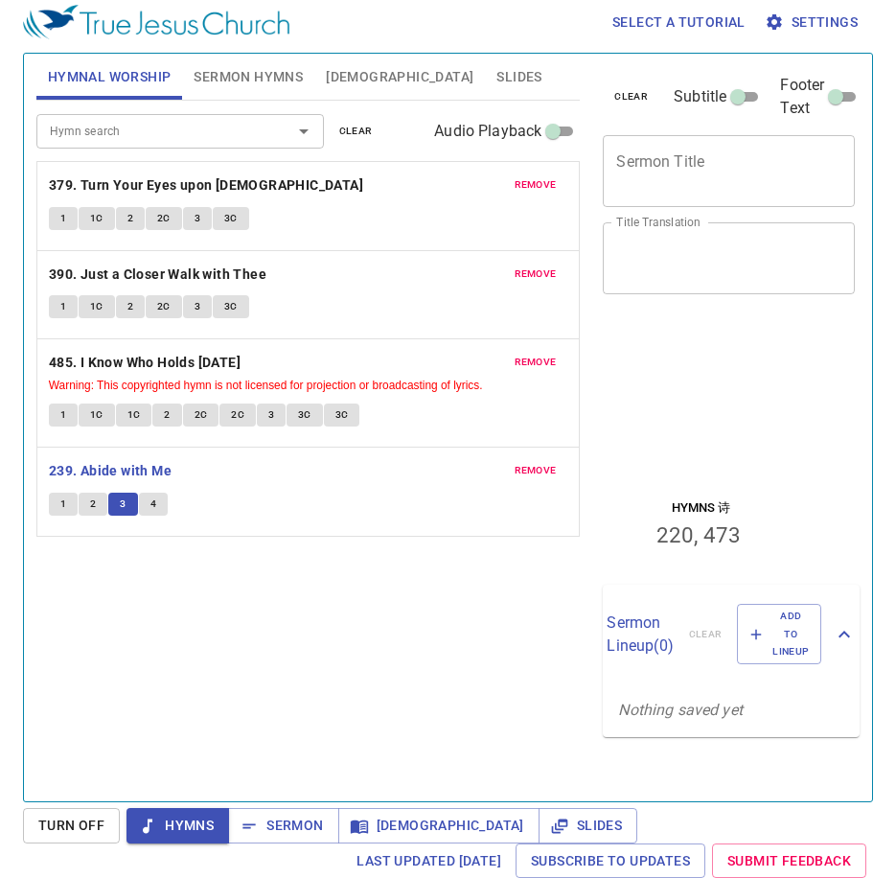
click at [155, 498] on span "4" at bounding box center [153, 503] width 6 height 17
click at [154, 500] on span "4" at bounding box center [153, 503] width 6 height 17
click at [153, 508] on span "4" at bounding box center [153, 503] width 6 height 17
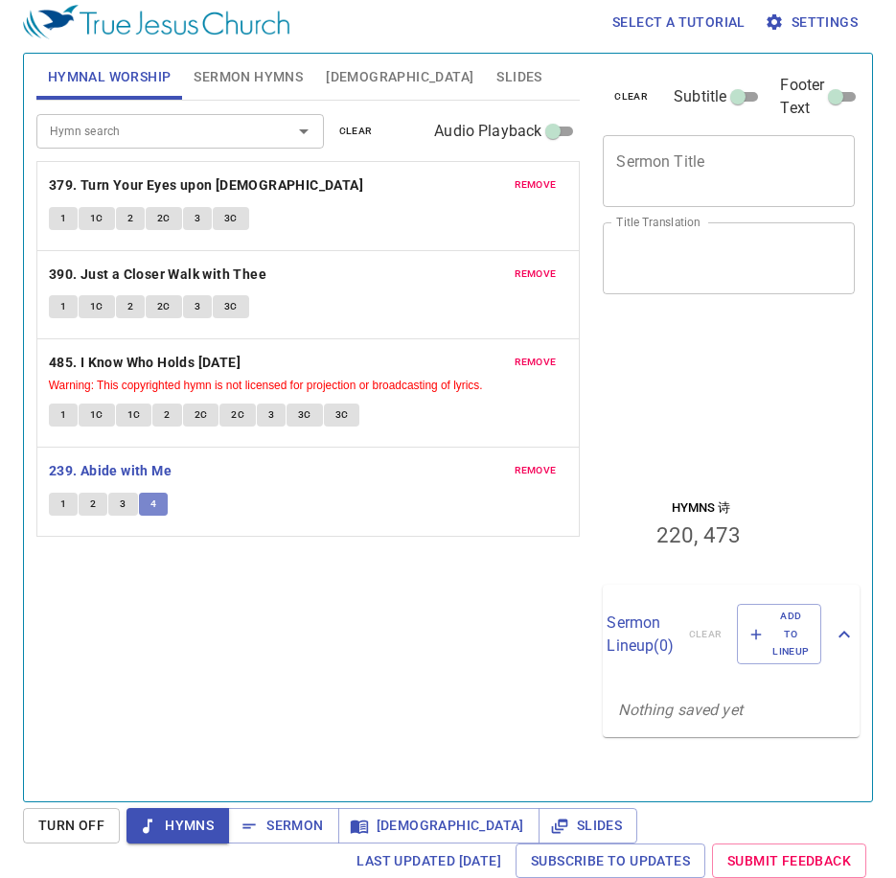
click at [152, 509] on span "4" at bounding box center [153, 503] width 6 height 17
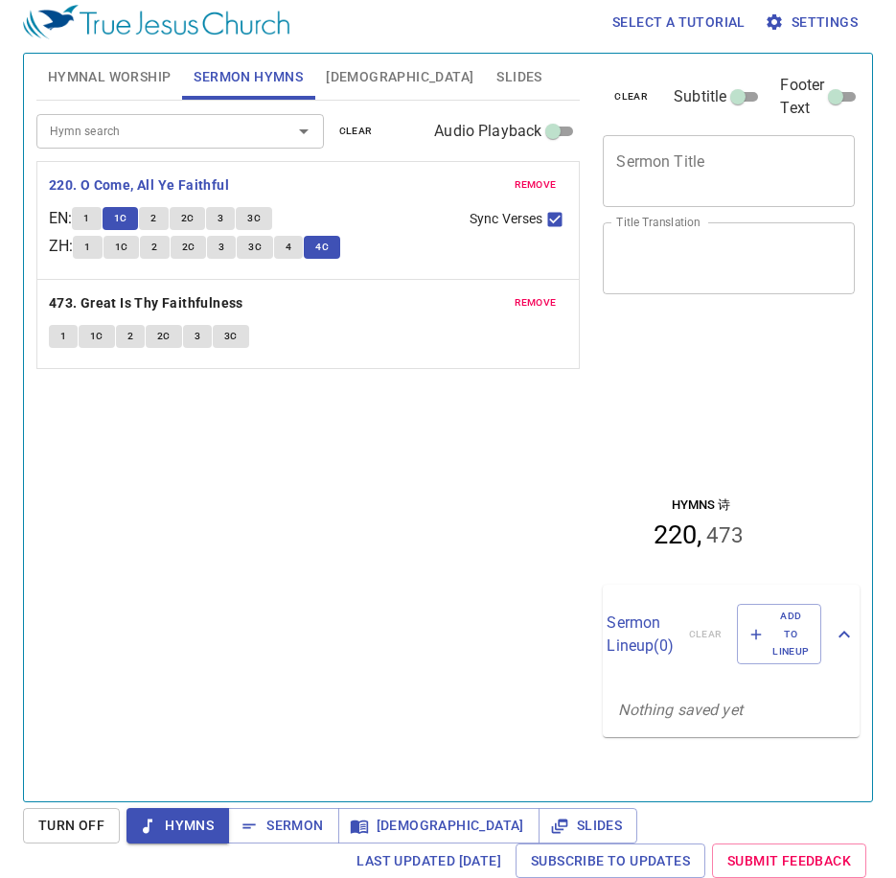
scroll to position [9, 0]
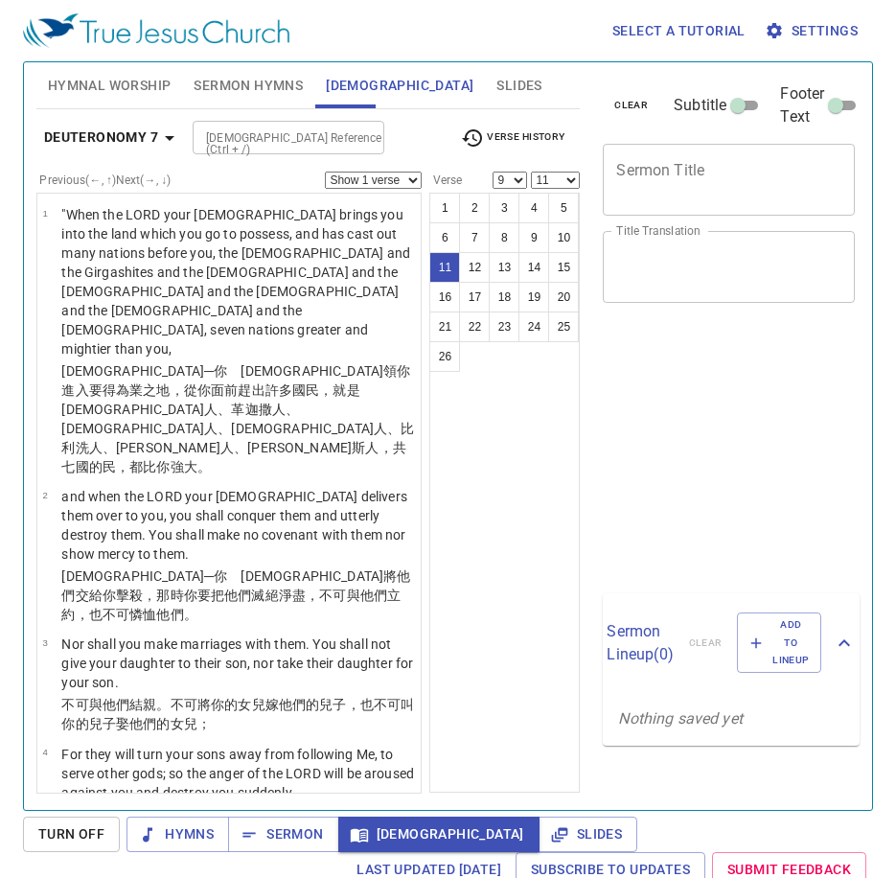
select select "9"
select select "11"
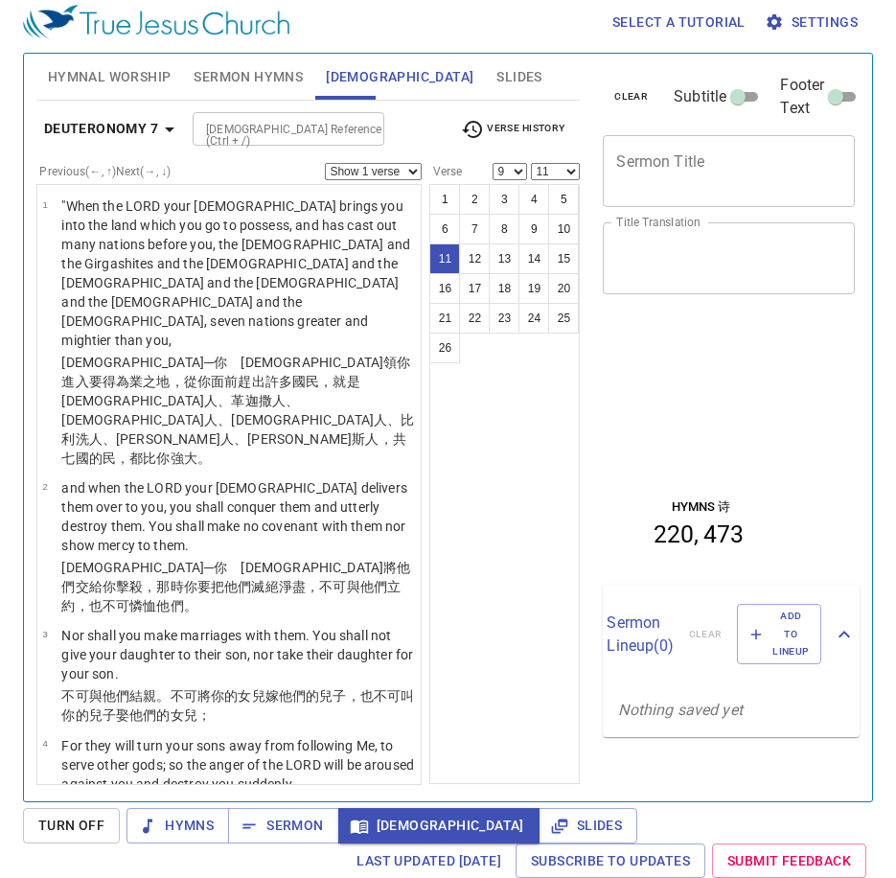
scroll to position [839, 0]
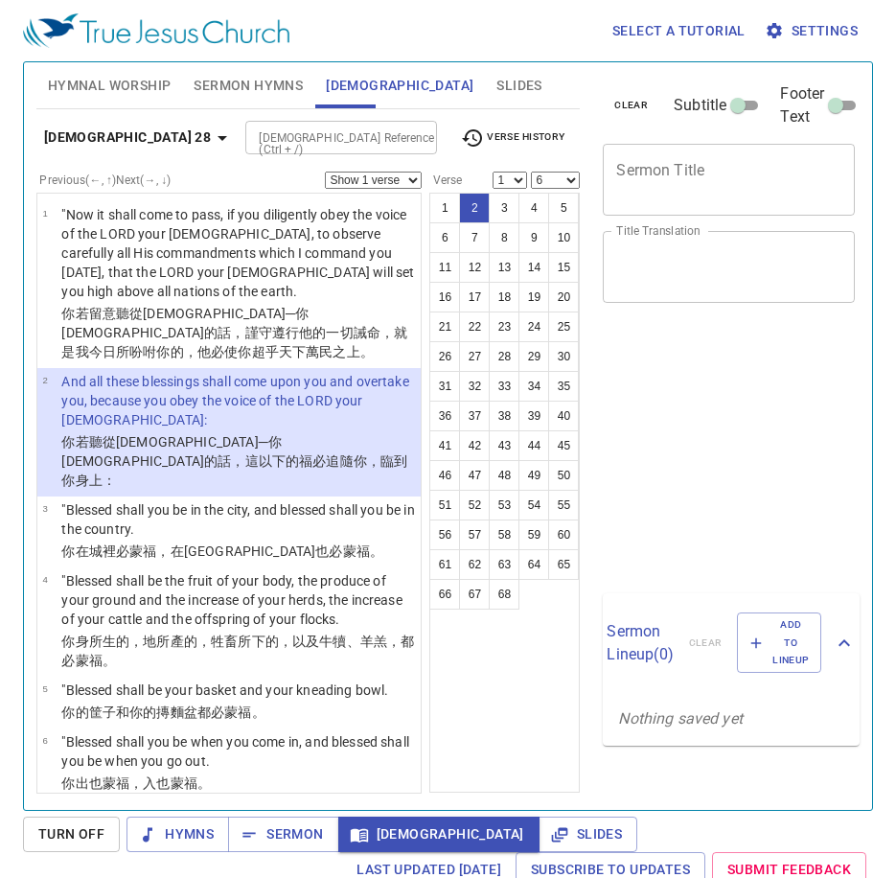
select select "6"
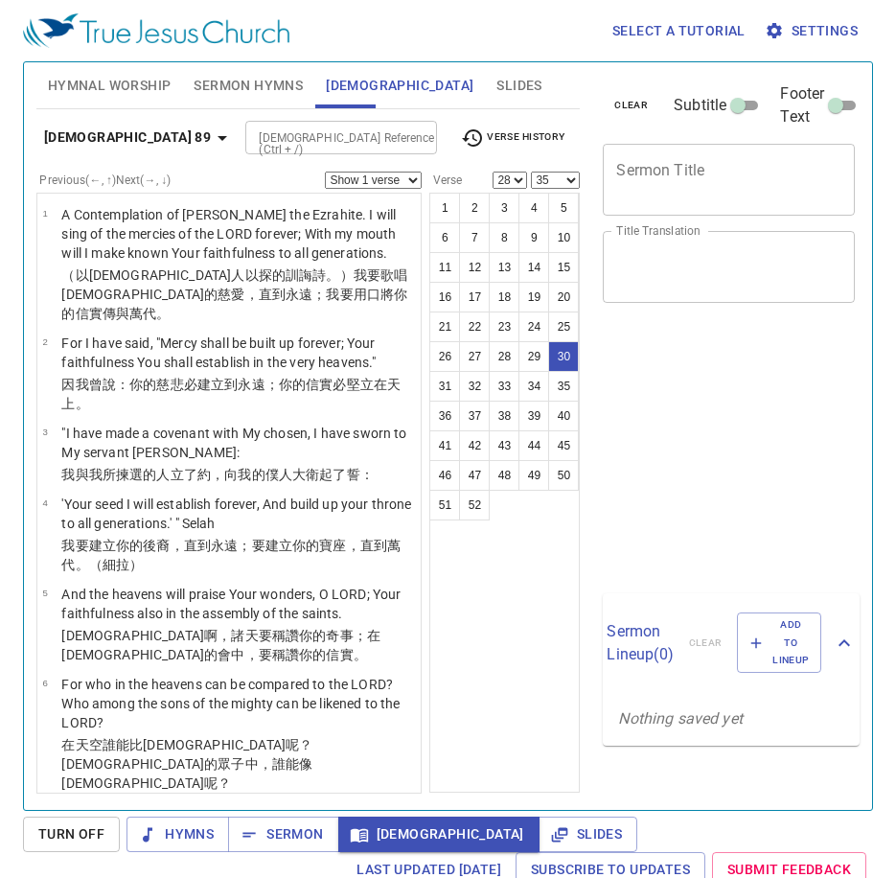
select select "28"
select select "35"
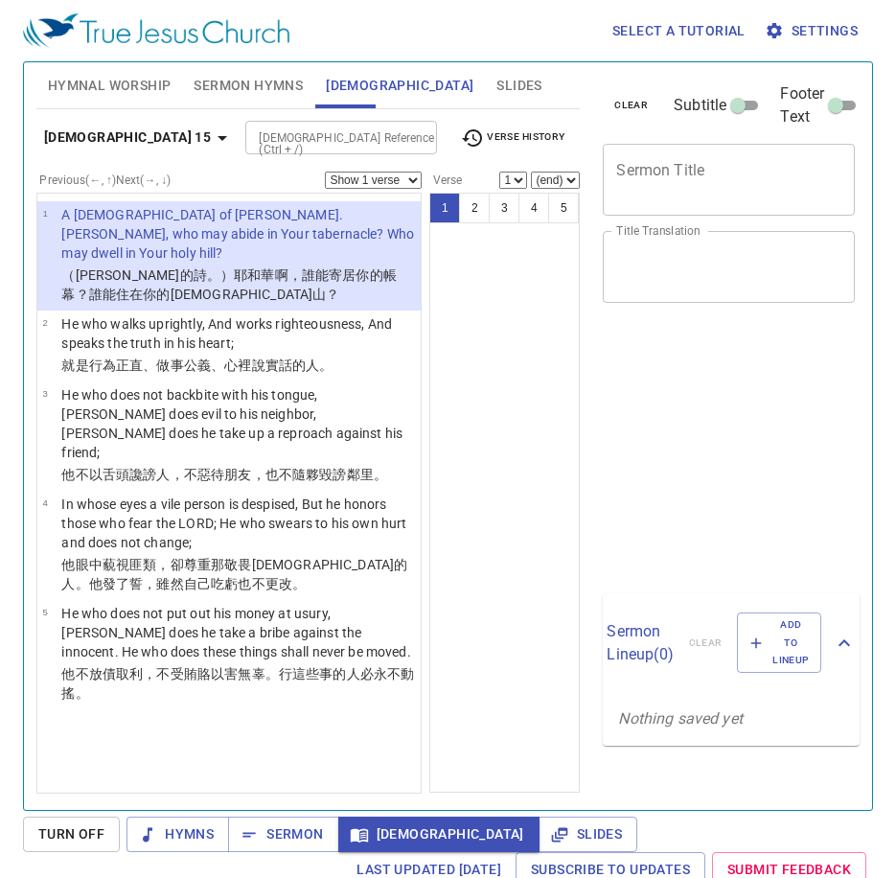
scroll to position [9, 0]
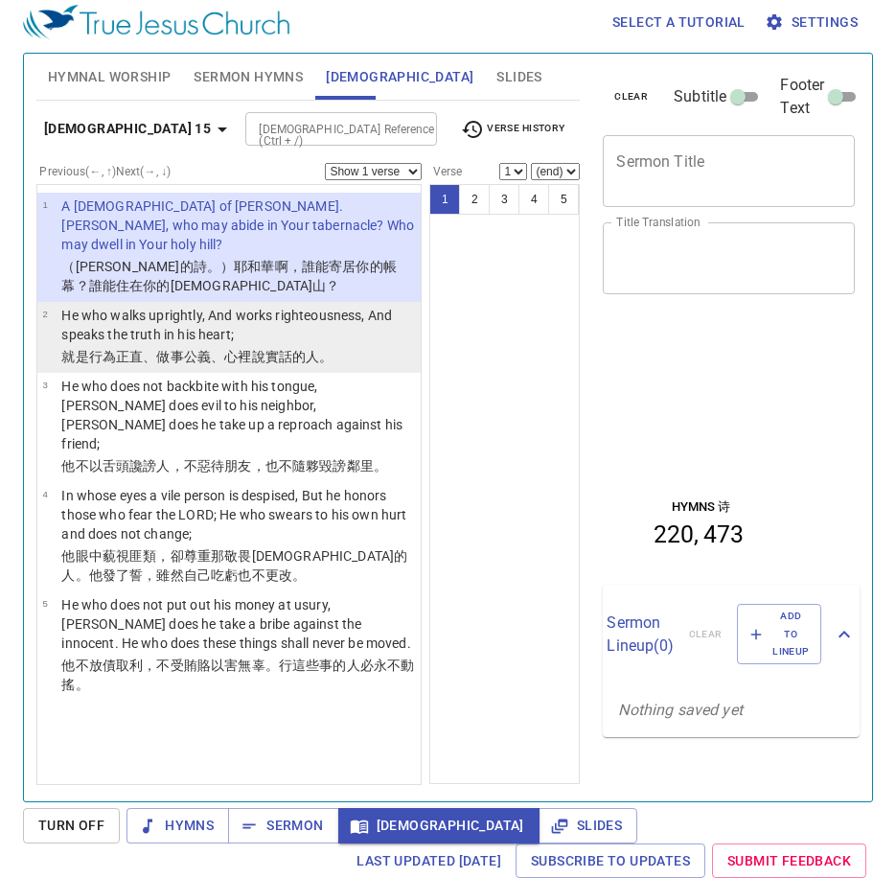
click at [393, 306] on p "He who walks uprightly, And works righteousness, And speaks the truth in his he…" at bounding box center [238, 325] width 354 height 38
click at [389, 306] on p "He who walks uprightly, And works righteousness, And speaks the truth in his he…" at bounding box center [238, 325] width 354 height 38
click at [357, 319] on p "He who walks uprightly, And works righteousness, And speaks the truth in his he…" at bounding box center [238, 325] width 354 height 38
click at [351, 322] on p "He who walks uprightly, And works righteousness, And speaks the truth in his he…" at bounding box center [238, 325] width 354 height 38
click at [289, 349] on wh1696 "實話 的人。" at bounding box center [299, 356] width 68 height 15
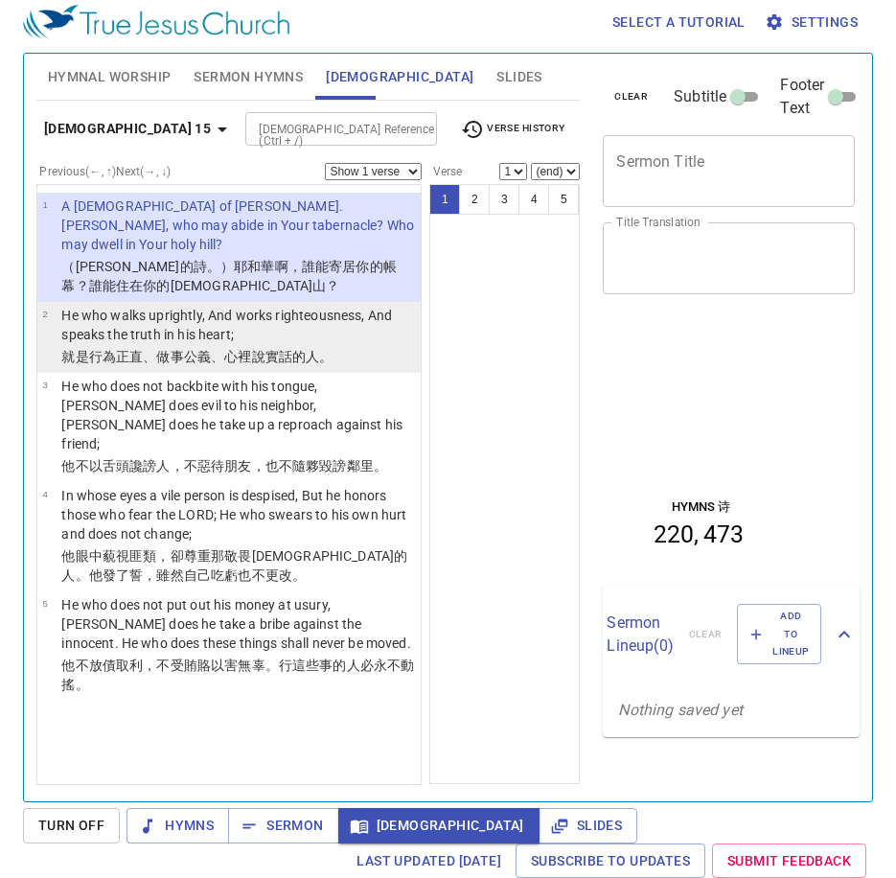
click at [243, 349] on li "2 He who walks uprightly, And works righteousness, And speaks the truth in his …" at bounding box center [229, 337] width 384 height 71
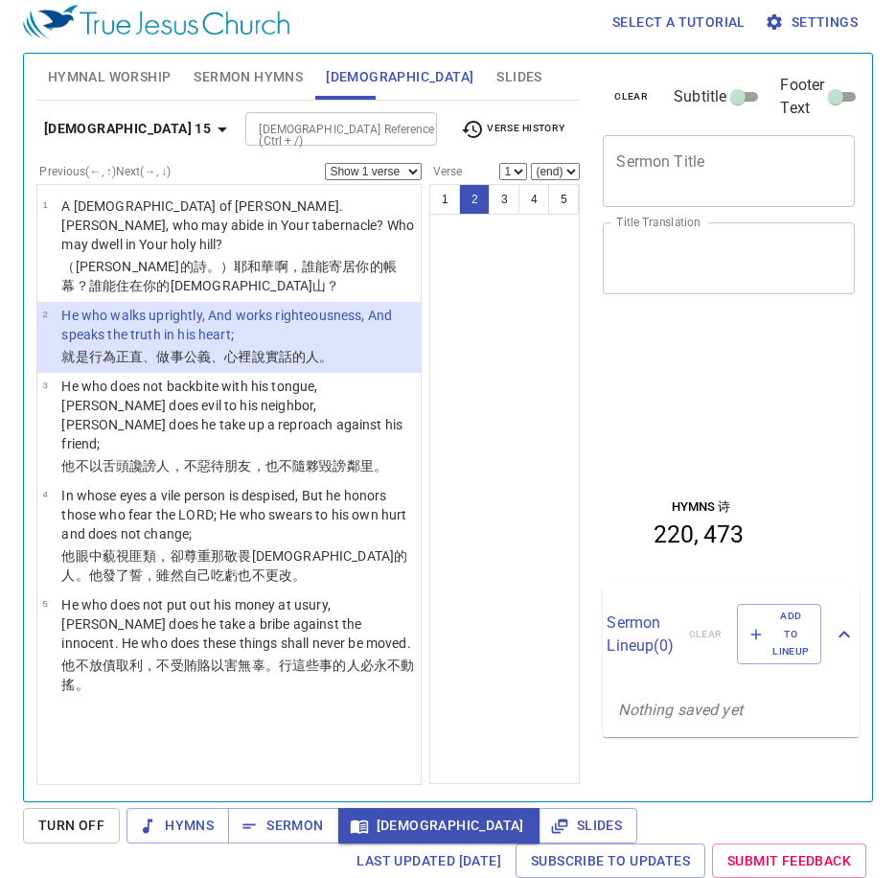
select select "2"
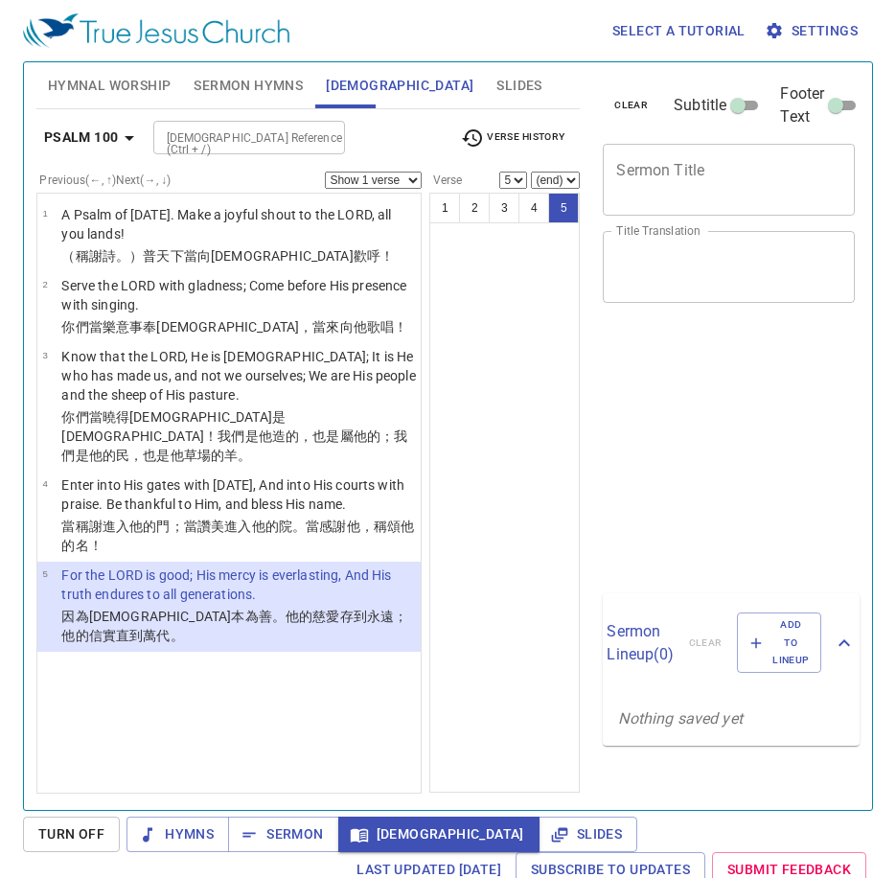
select select "5"
